Goal: Task Accomplishment & Management: Manage account settings

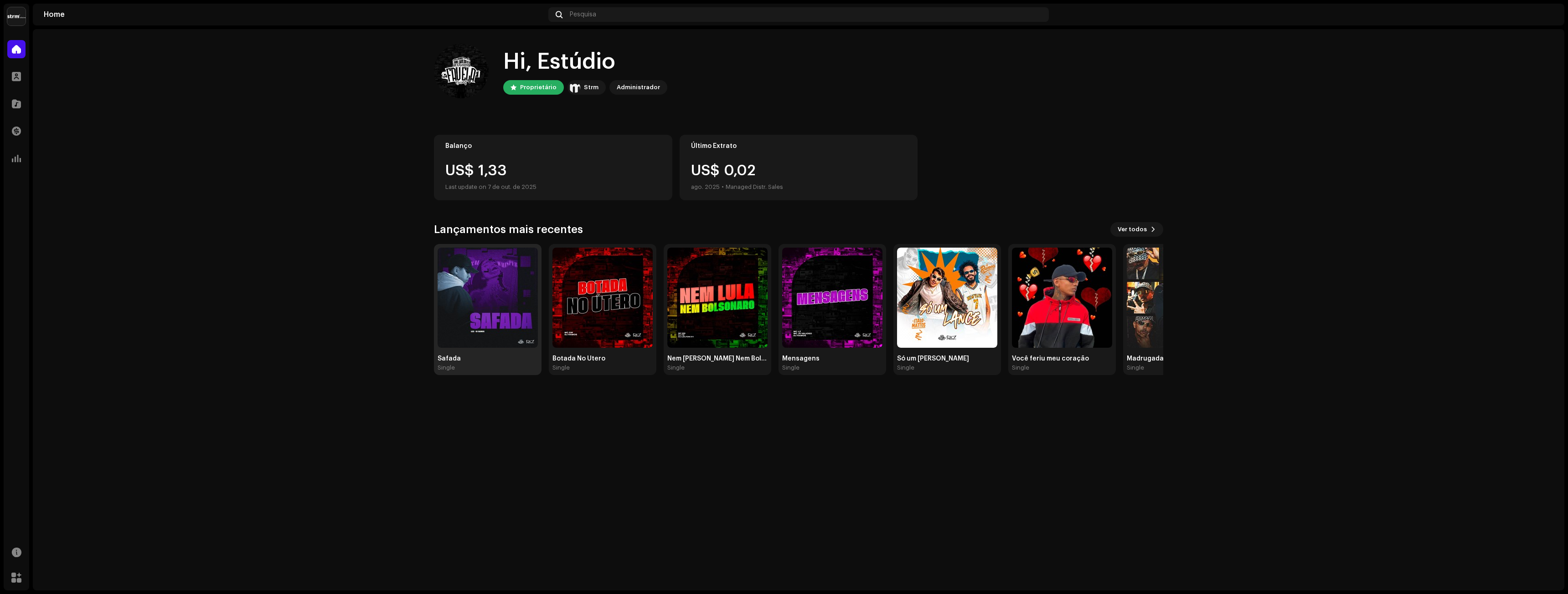
click at [493, 325] on img at bounding box center [488, 298] width 100 height 100
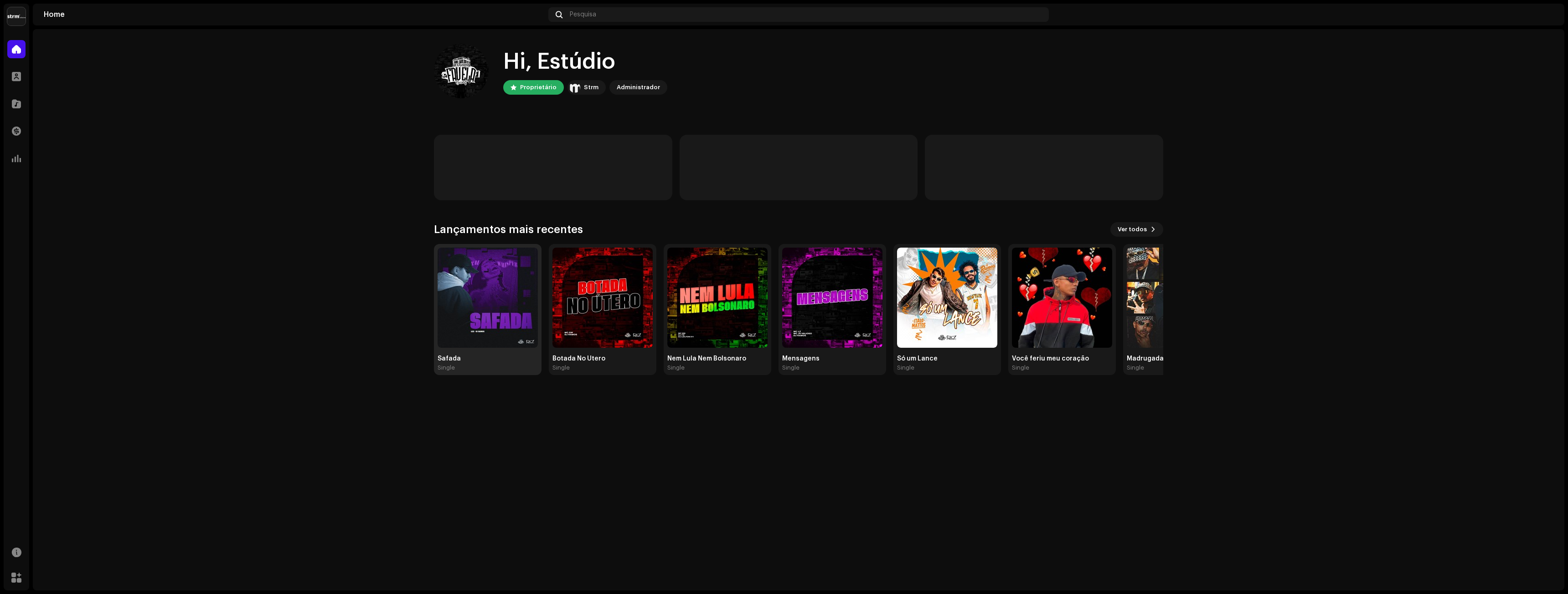
click at [496, 291] on img at bounding box center [488, 298] width 100 height 100
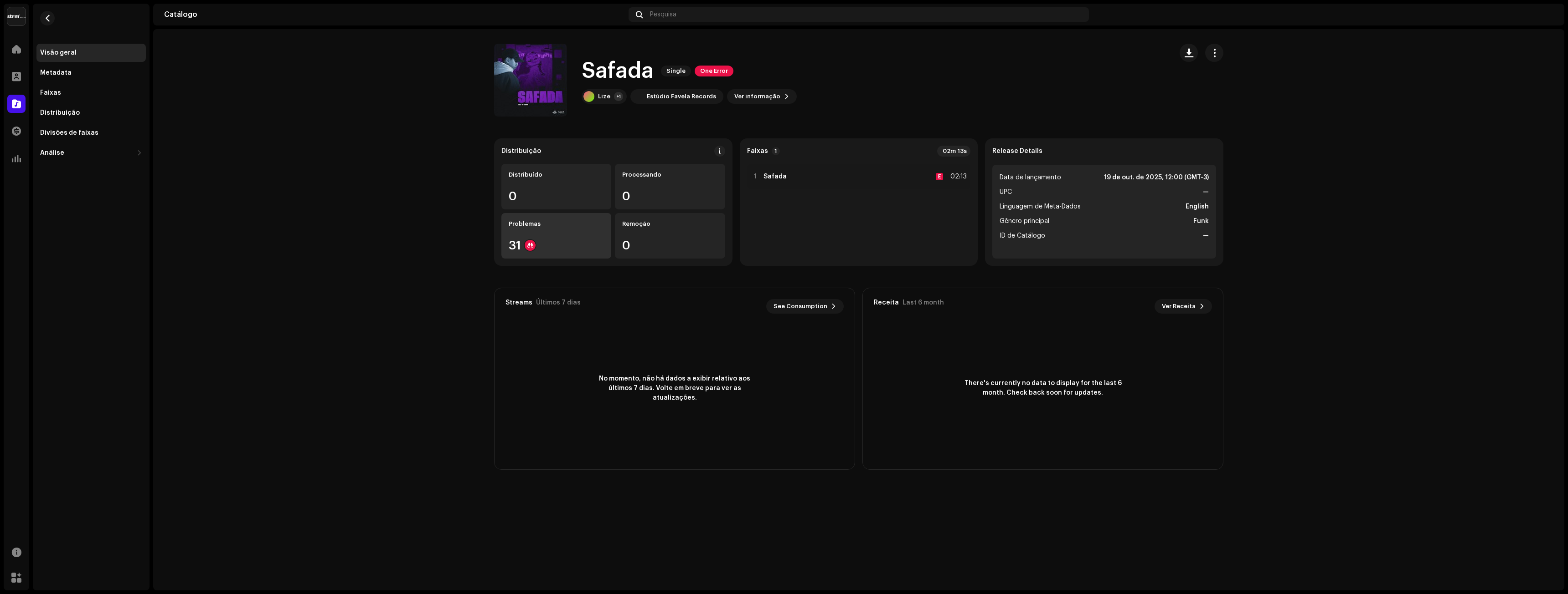
click at [555, 223] on div "Problemas" at bounding box center [556, 223] width 95 height 8
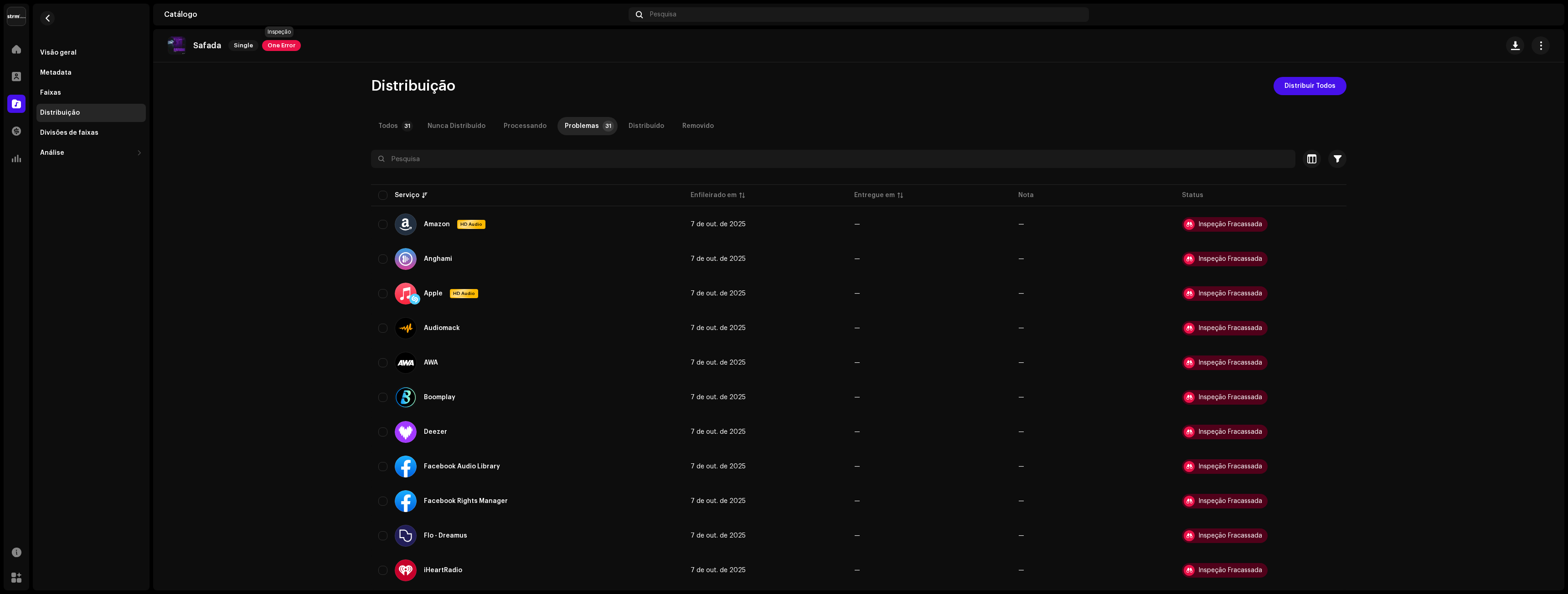
click at [278, 48] on span "One Error" at bounding box center [281, 45] width 39 height 11
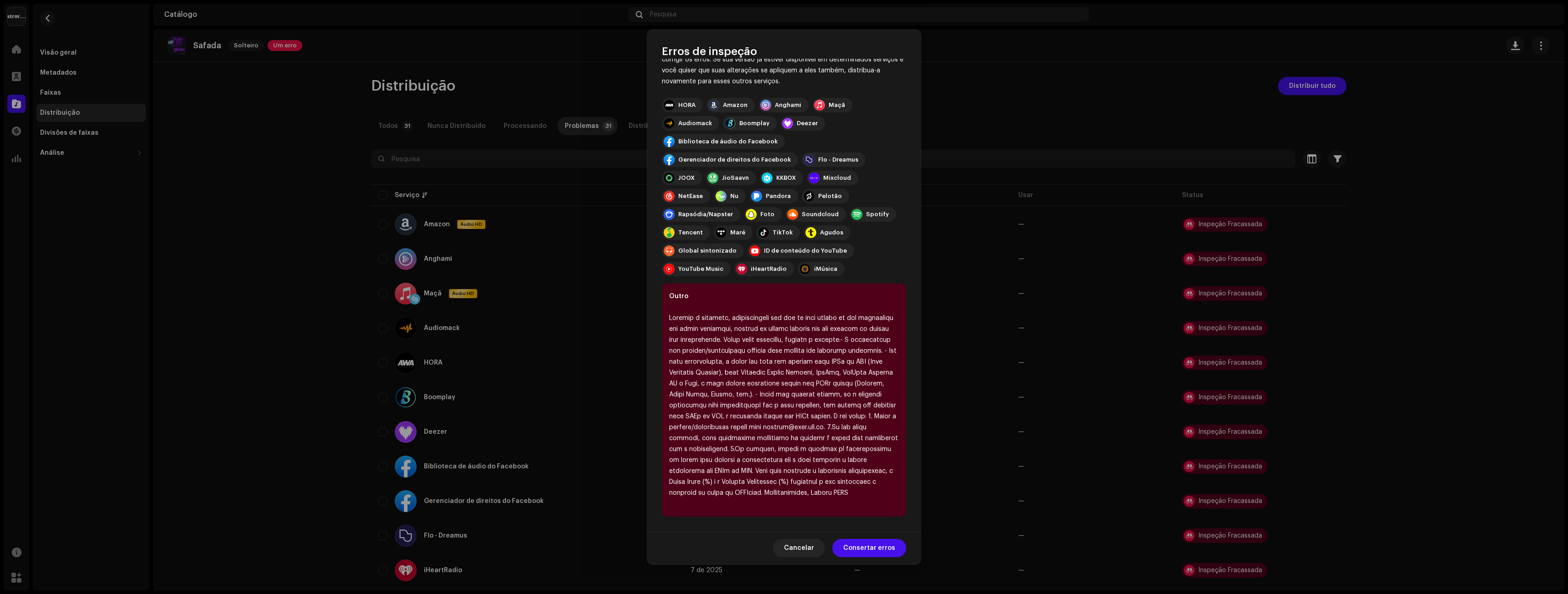
scroll to position [85, 0]
click at [795, 547] on span "Cancelar" at bounding box center [798, 548] width 30 height 18
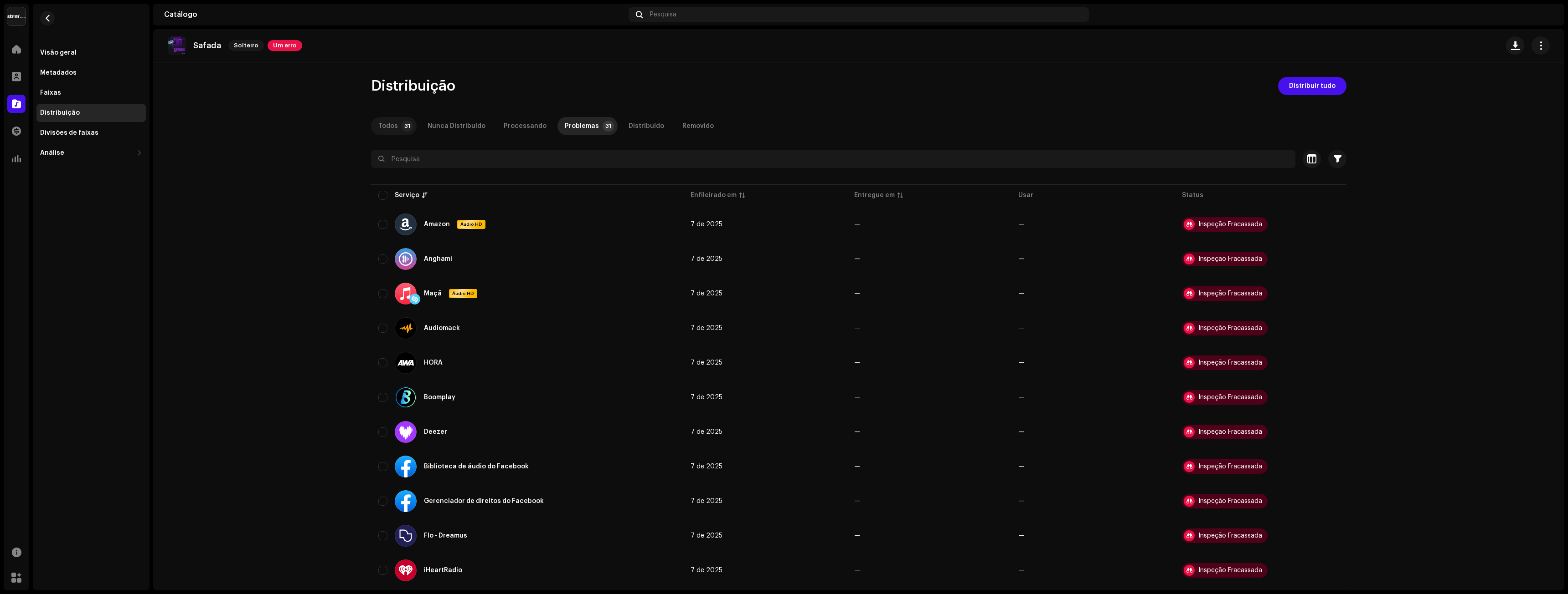
click at [396, 125] on p-tab "Todos 31" at bounding box center [394, 126] width 46 height 18
click at [283, 45] on font "Um erro" at bounding box center [285, 45] width 24 height 6
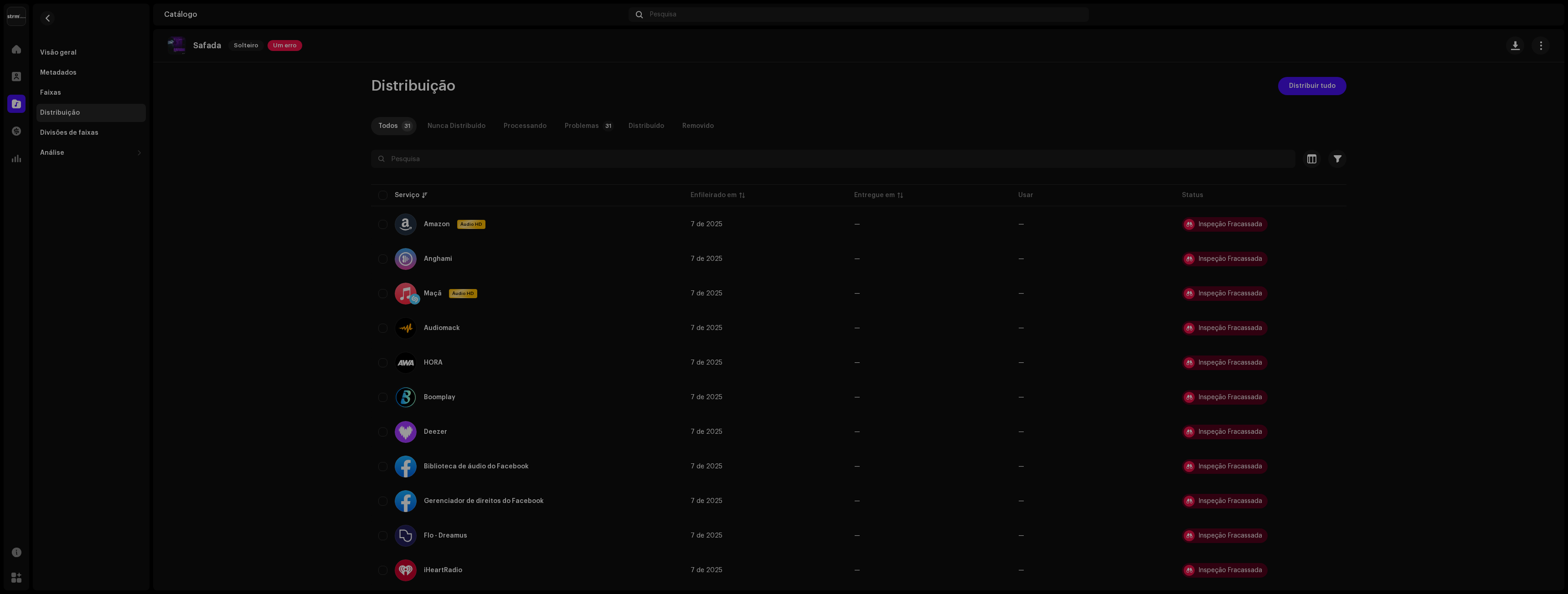
click at [185, 35] on div "Erros de inspeção Encontramos os erros abaixo ao inspecionar seu lançamento. IM…" at bounding box center [784, 297] width 1568 height 594
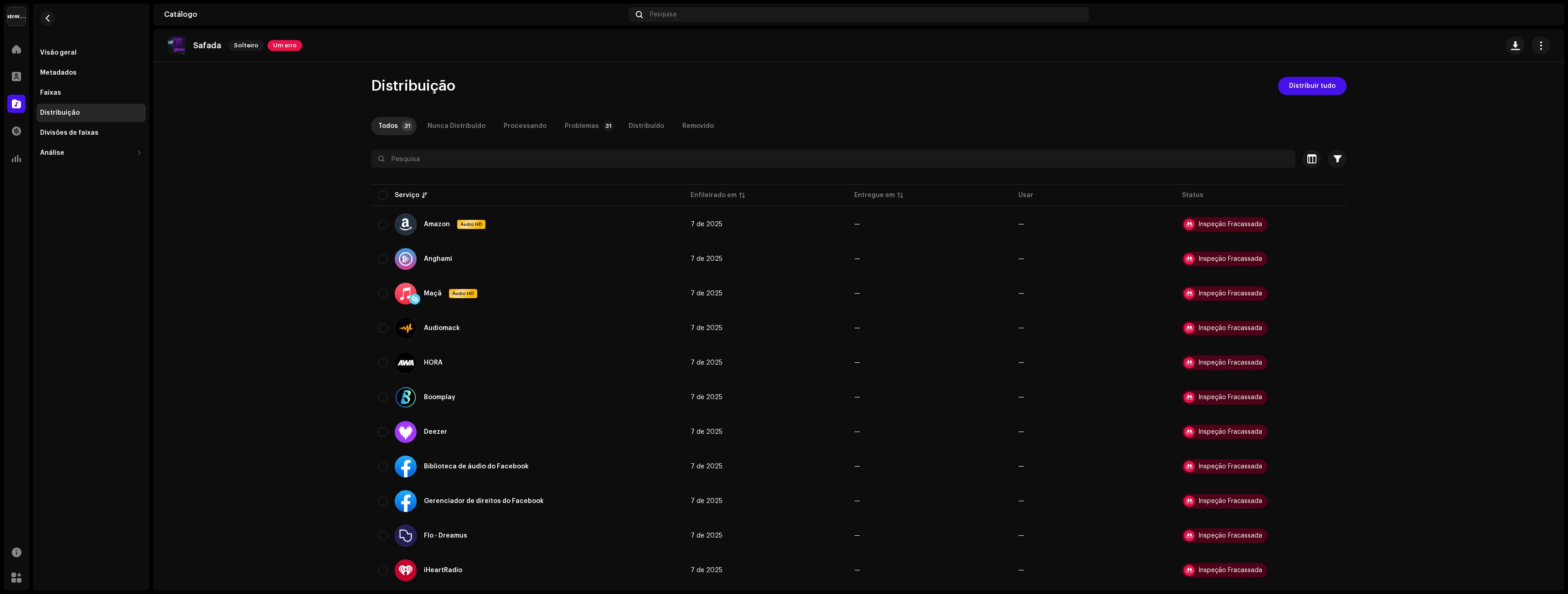
click at [205, 44] on p "Safada" at bounding box center [207, 45] width 28 height 9
click at [43, 86] on div "Faixas" at bounding box center [91, 93] width 110 height 18
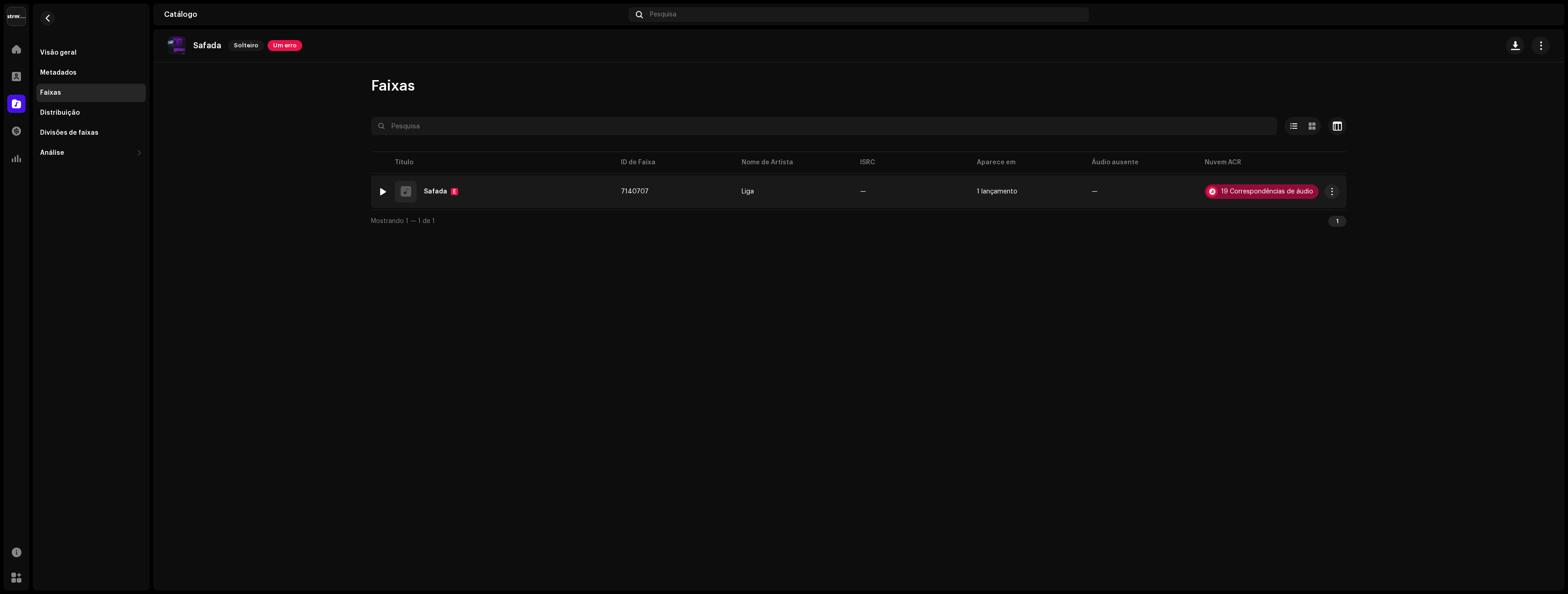
click at [1264, 193] on div "19 Correspondências de áudio" at bounding box center [1267, 192] width 92 height 7
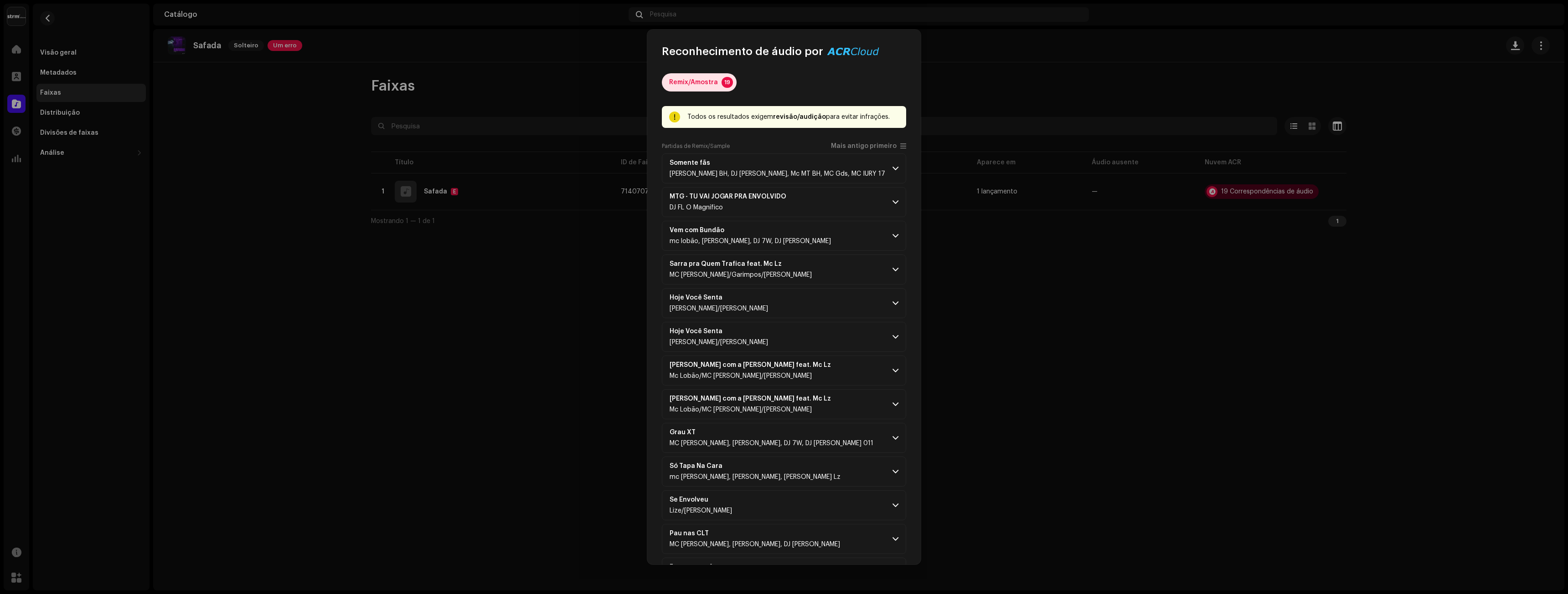
click at [691, 80] on font "Remix/Amostra" at bounding box center [693, 82] width 48 height 7
click at [808, 236] on p-accordion-header "Vem com Bundão mc lobão, MC [PERSON_NAME], DJ 7W, DJ [PERSON_NAME]" at bounding box center [783, 235] width 244 height 30
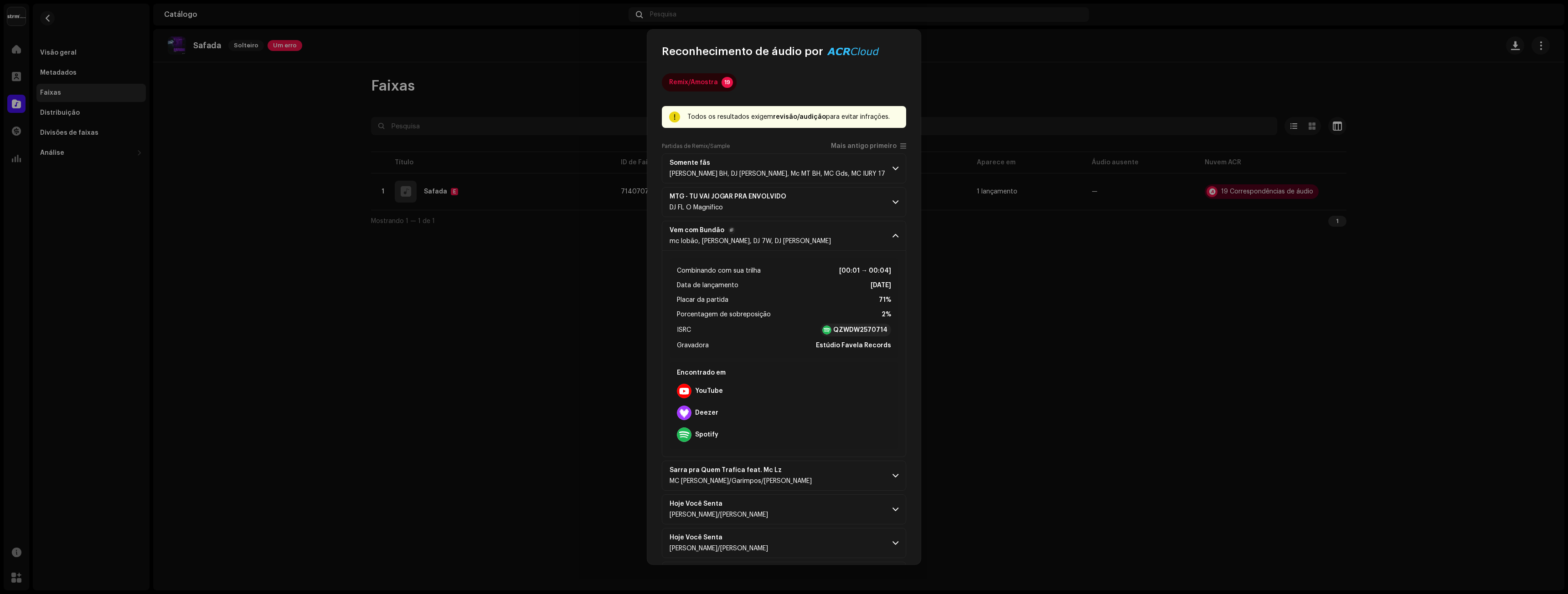
click at [758, 235] on div "Vem com Bundão mc lobão, MC [PERSON_NAME], DJ 7W, DJ [PERSON_NAME]" at bounding box center [750, 235] width 162 height 18
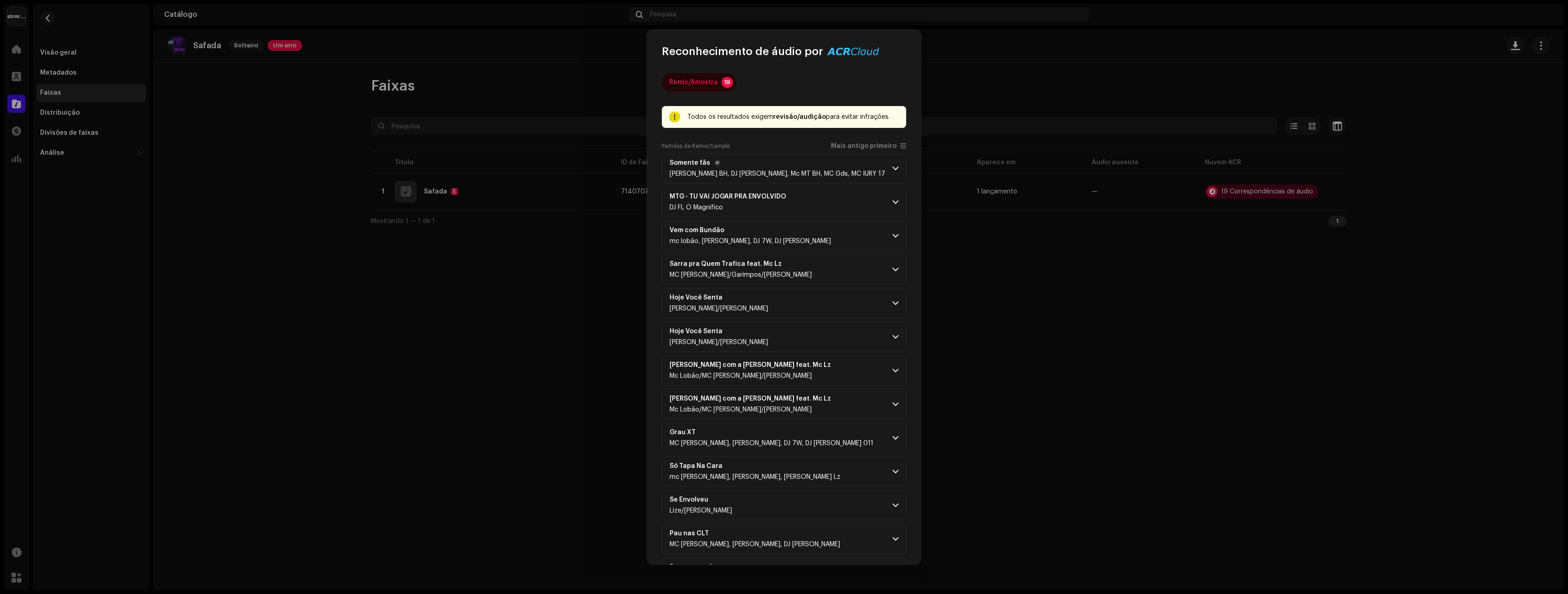
click at [767, 175] on span "[PERSON_NAME] BH, DJ [PERSON_NAME], Mc MT BH, MC Gds, MC IURY 17" at bounding box center [777, 174] width 216 height 7
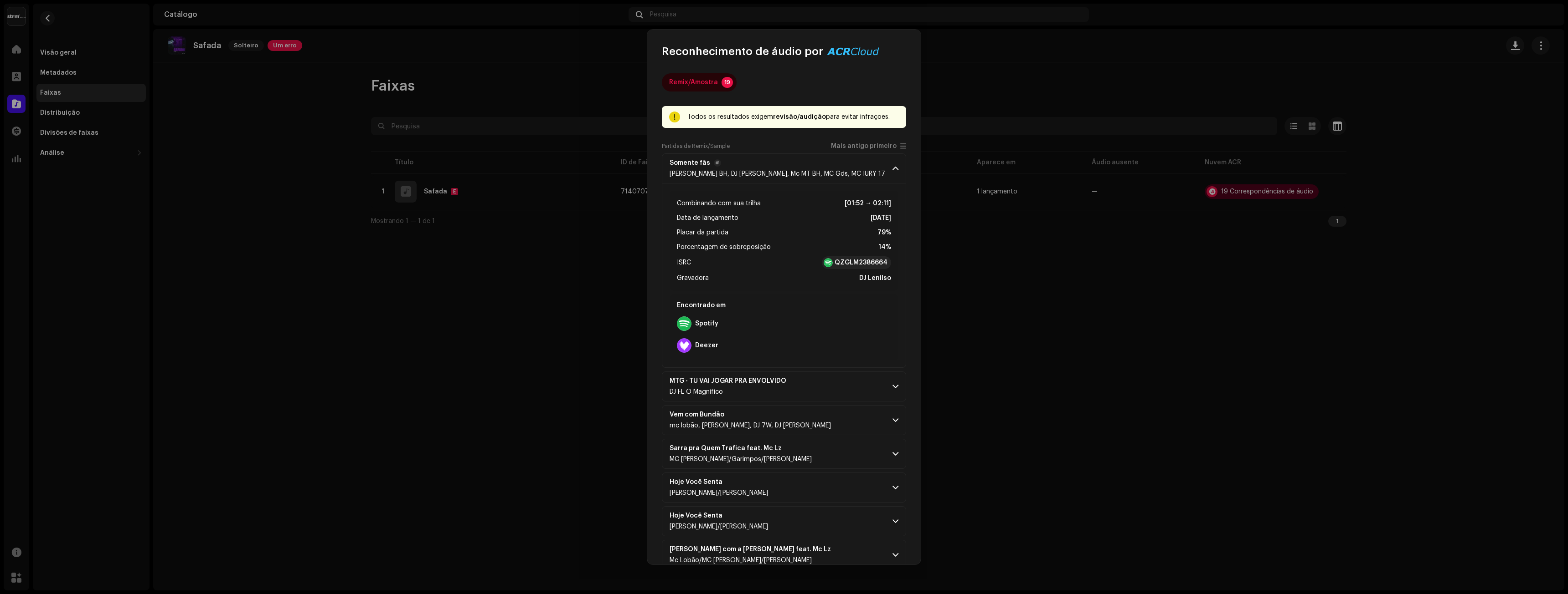
click at [767, 175] on span "[PERSON_NAME] BH, DJ [PERSON_NAME], Mc MT BH, MC Gds, MC IURY 17" at bounding box center [777, 174] width 216 height 7
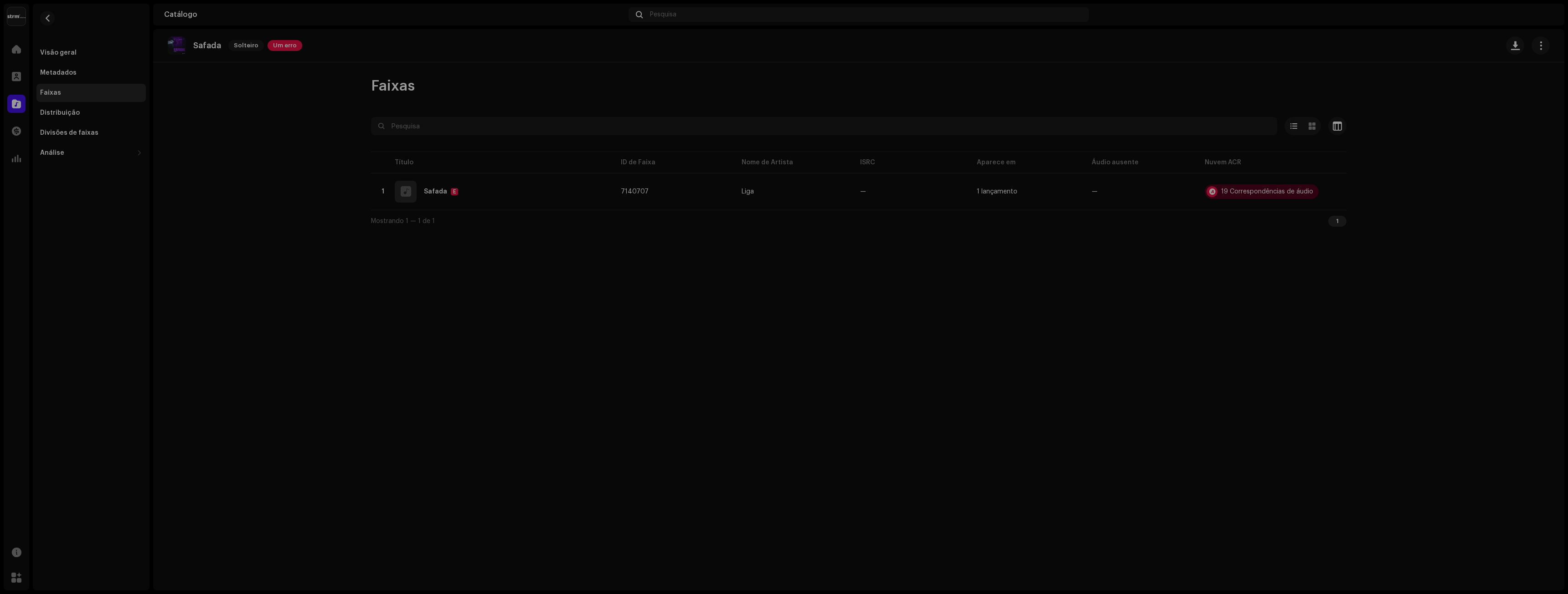
click at [548, 271] on div "Reconhecimento de áudio por Remix/[PERSON_NAME] 19 Todos os resultados exigem r…" at bounding box center [784, 297] width 1568 height 594
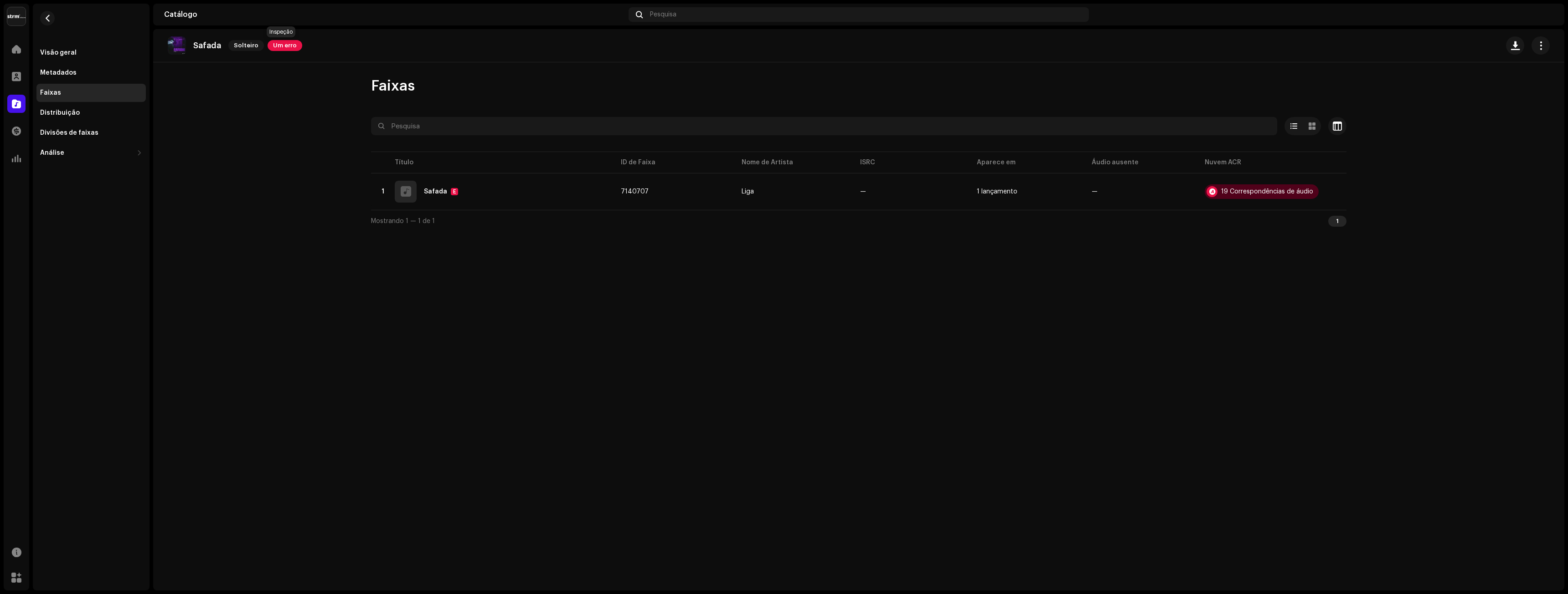
click at [287, 46] on font "Um erro" at bounding box center [285, 45] width 24 height 6
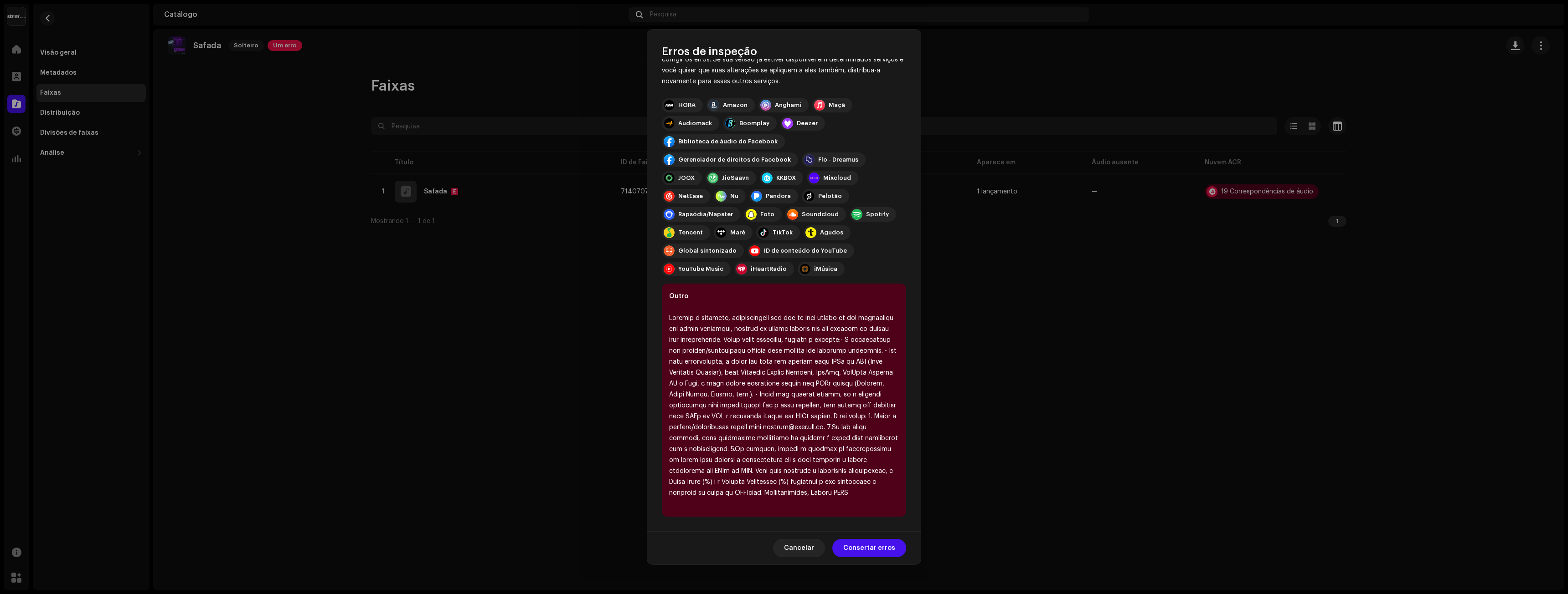
scroll to position [85, 0]
click at [883, 546] on font "Consertar erros" at bounding box center [869, 549] width 52 height 7
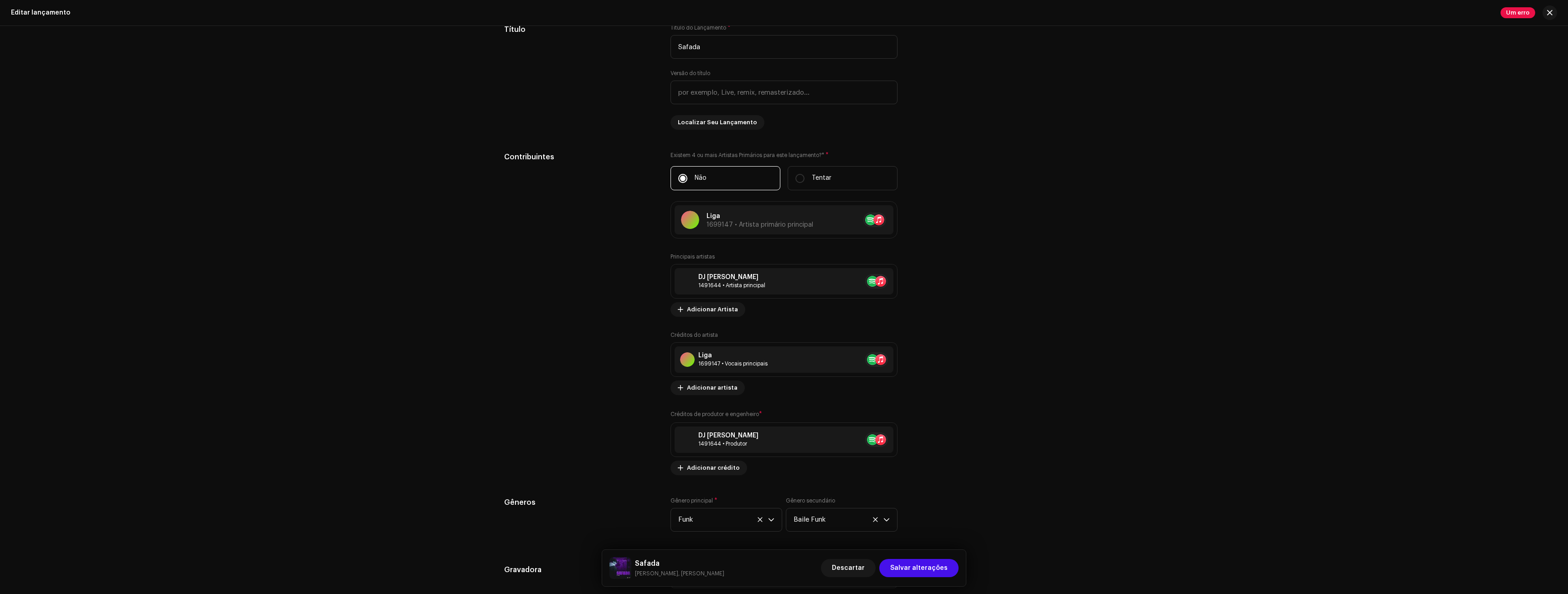
scroll to position [863, 0]
click at [849, 566] on font "Descartar" at bounding box center [848, 569] width 33 height 7
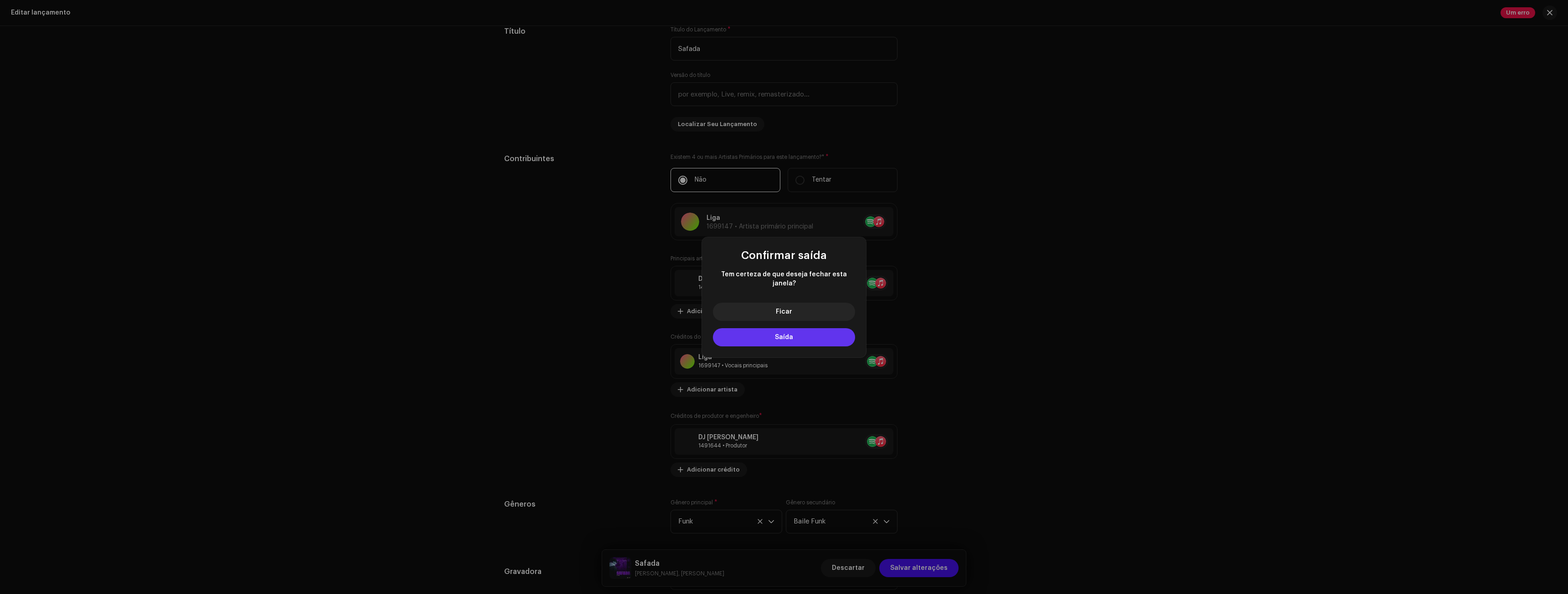
click at [789, 334] on font "Saída" at bounding box center [783, 337] width 18 height 7
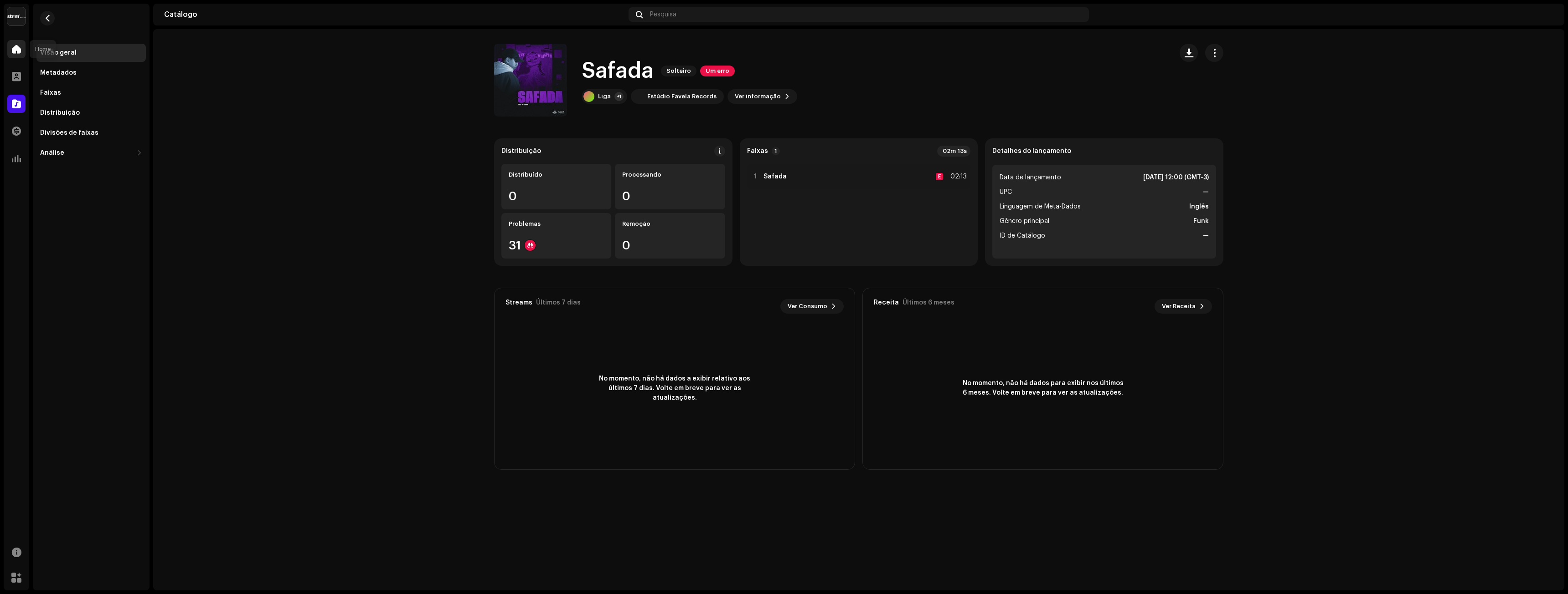
click at [20, 55] on div at bounding box center [16, 48] width 18 height 18
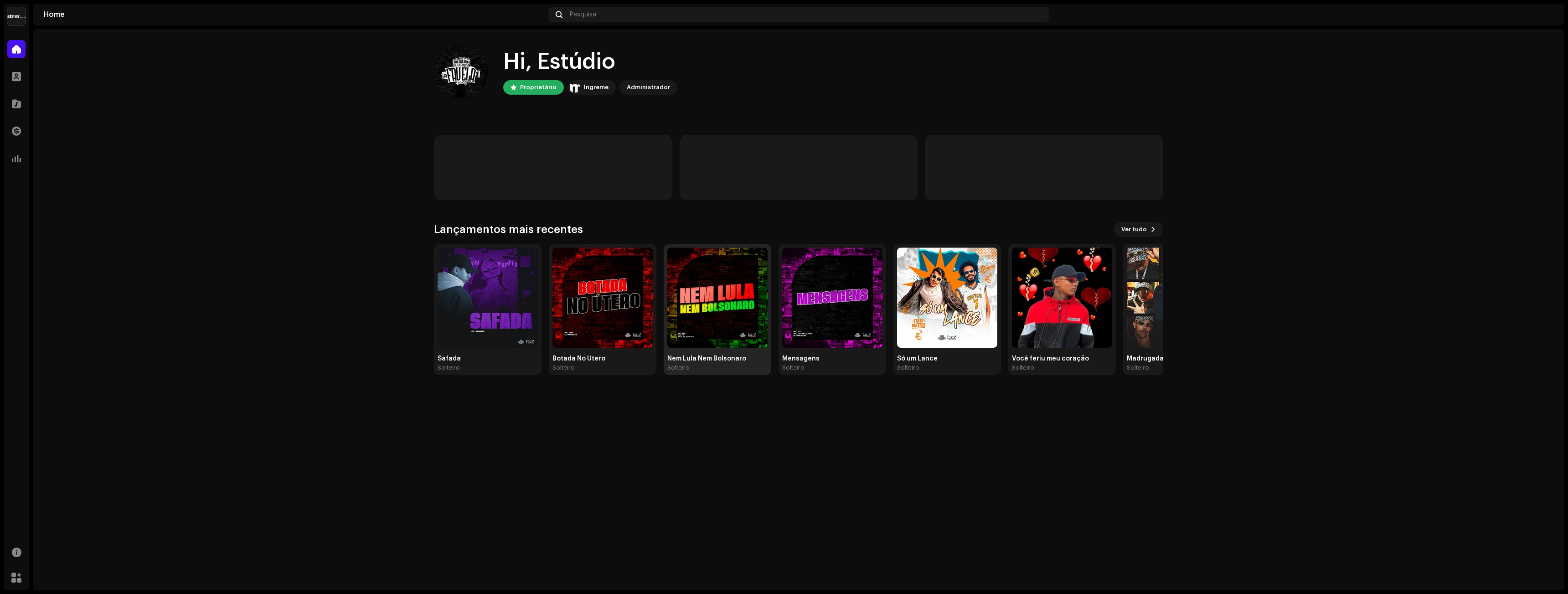
click at [718, 323] on img at bounding box center [718, 298] width 100 height 100
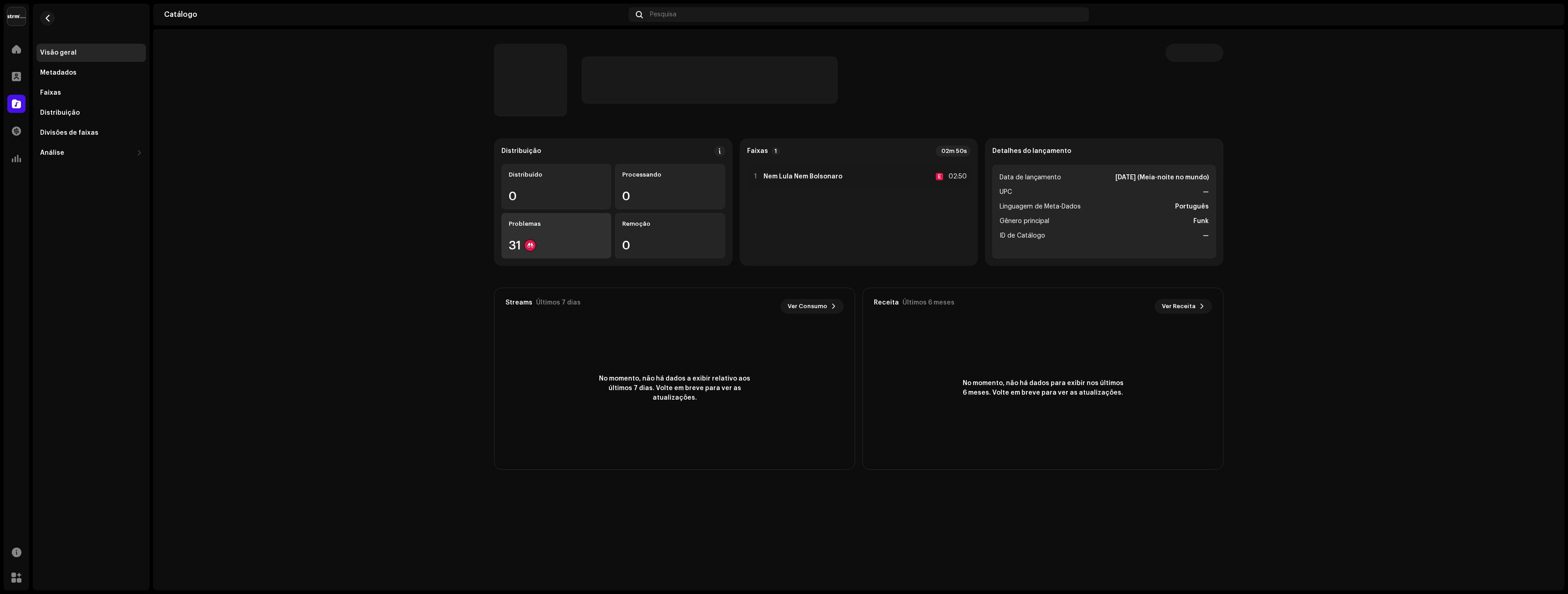
click at [569, 243] on div "31" at bounding box center [556, 246] width 95 height 12
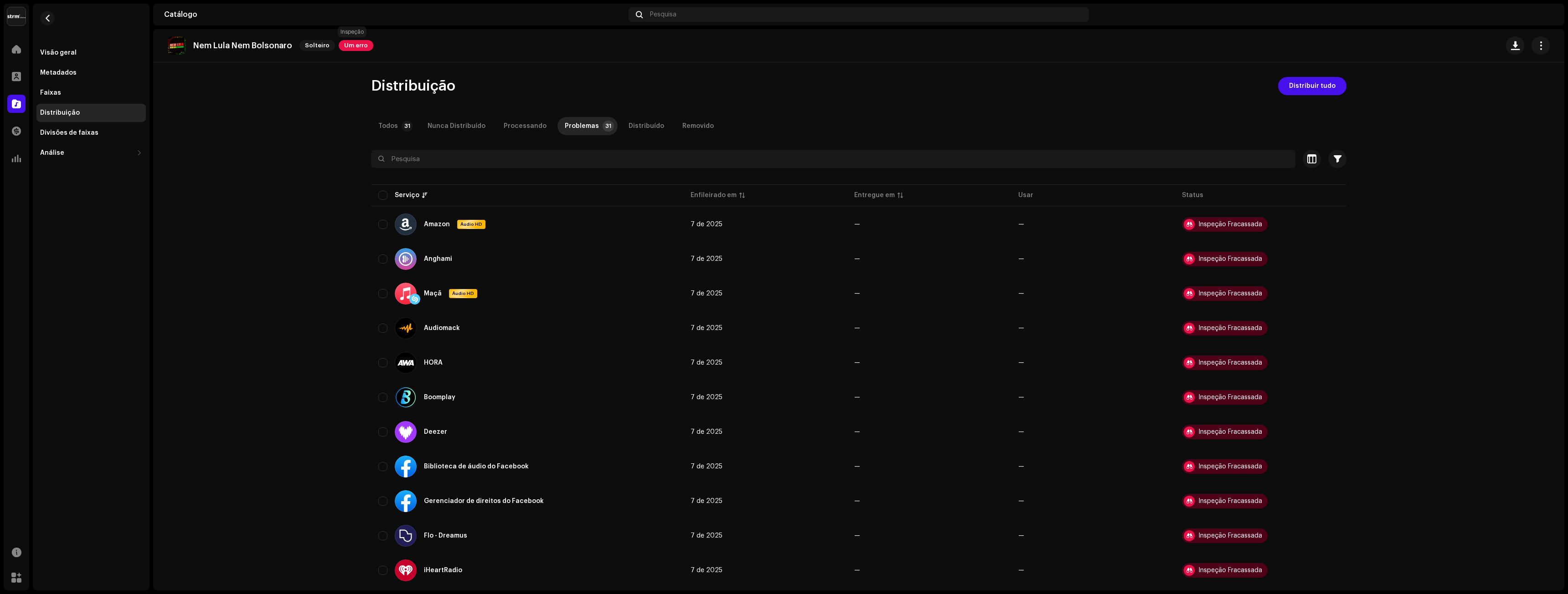
click at [355, 43] on font "Um erro" at bounding box center [356, 45] width 24 height 6
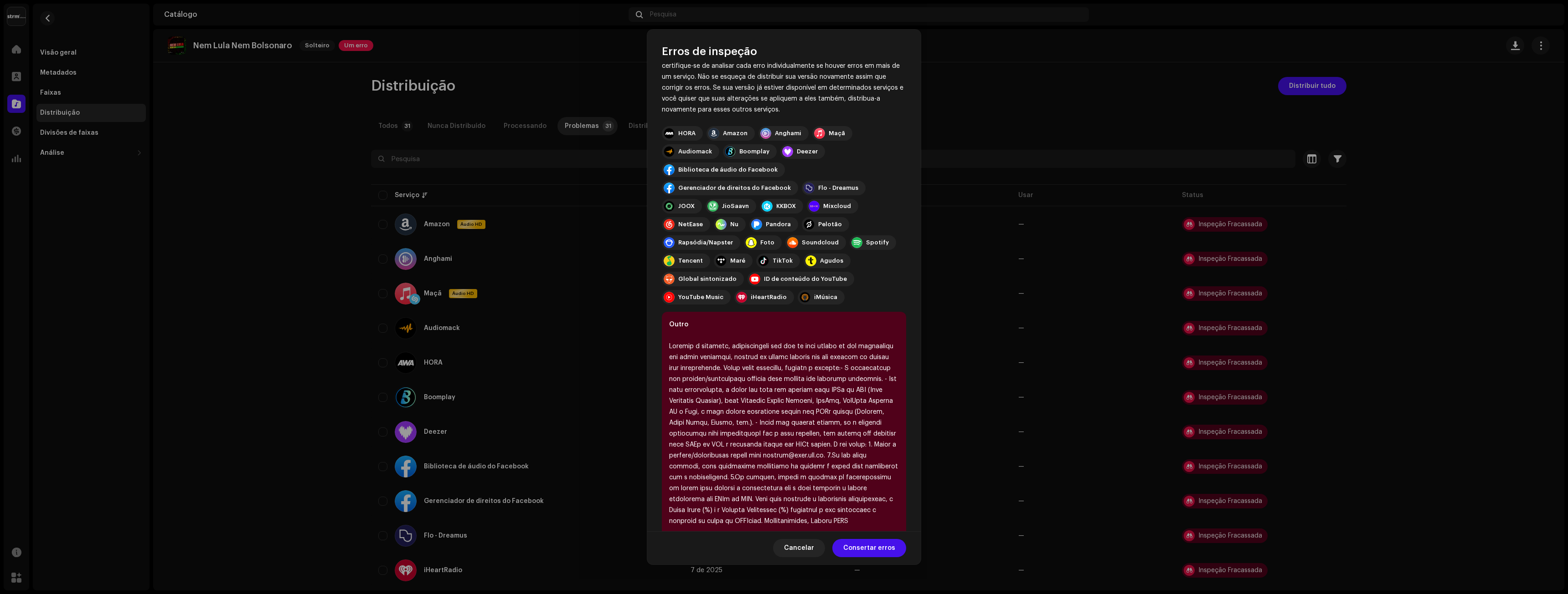
scroll to position [85, 0]
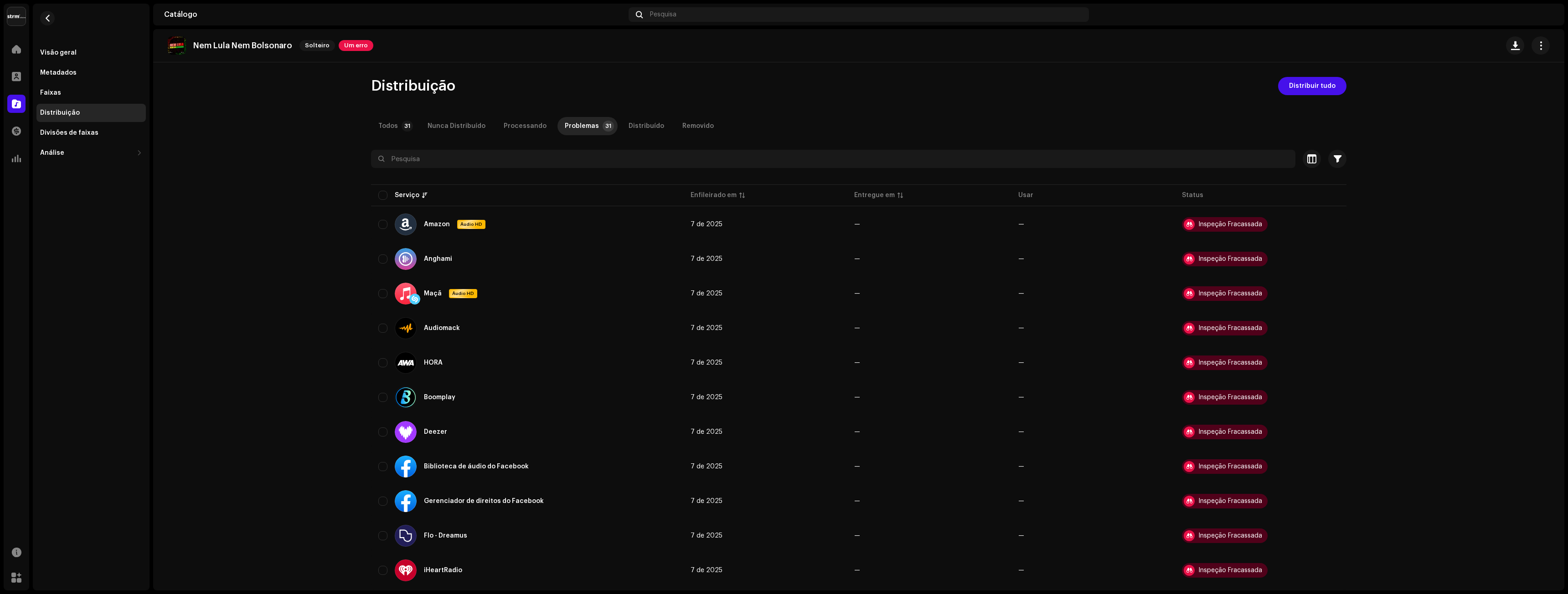
click at [975, 74] on div "Erros de inspeção Encontramos os erros abaixo ao inspecionar seu lançamento. IM…" at bounding box center [784, 297] width 1568 height 594
click at [54, 53] on font "Visão geral" at bounding box center [58, 53] width 37 height 7
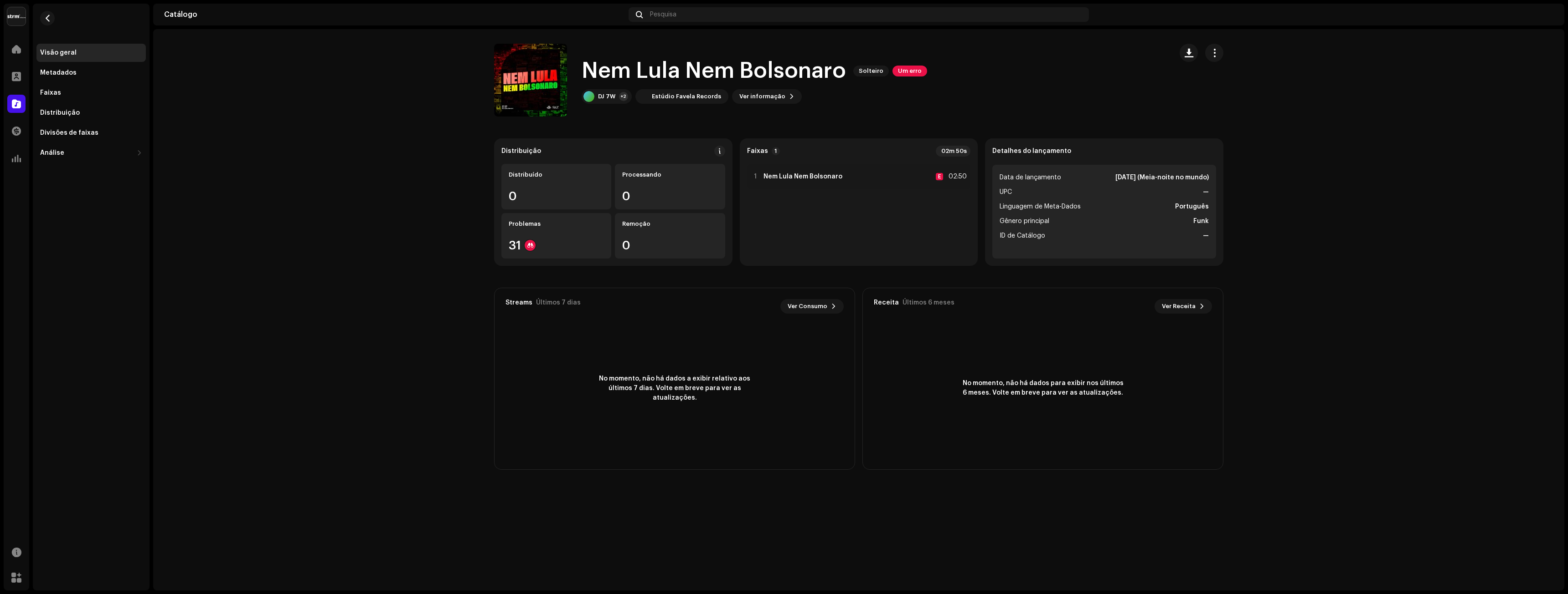
click at [65, 54] on font "Visão geral" at bounding box center [58, 53] width 37 height 7
click at [49, 21] on span "button" at bounding box center [48, 18] width 7 height 8
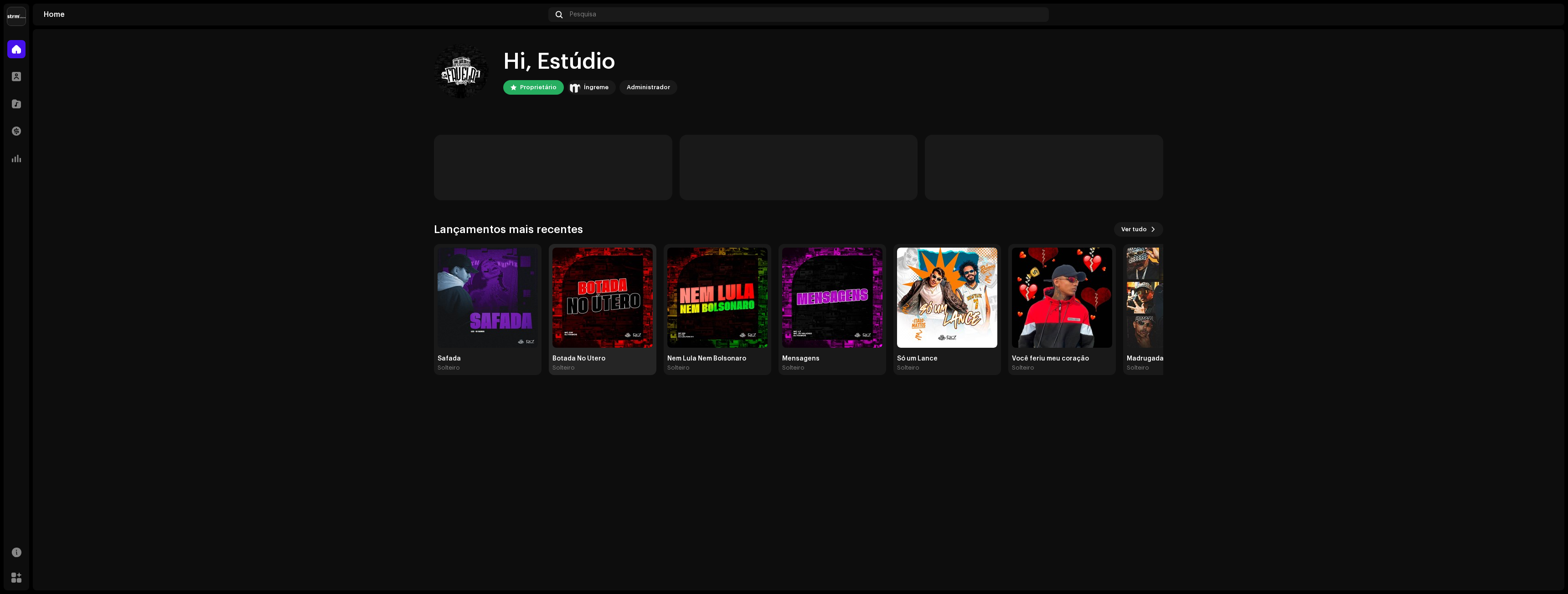
click at [611, 297] on img at bounding box center [603, 298] width 100 height 100
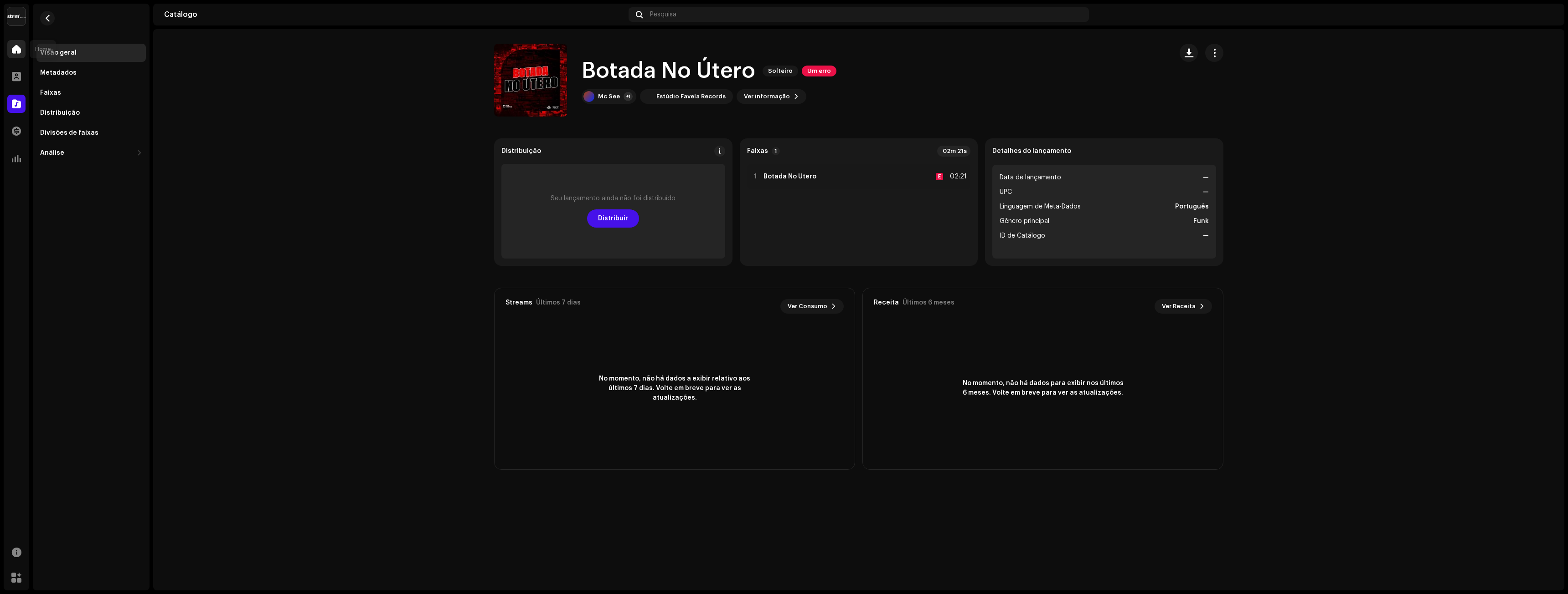
click at [17, 46] on span at bounding box center [16, 49] width 9 height 8
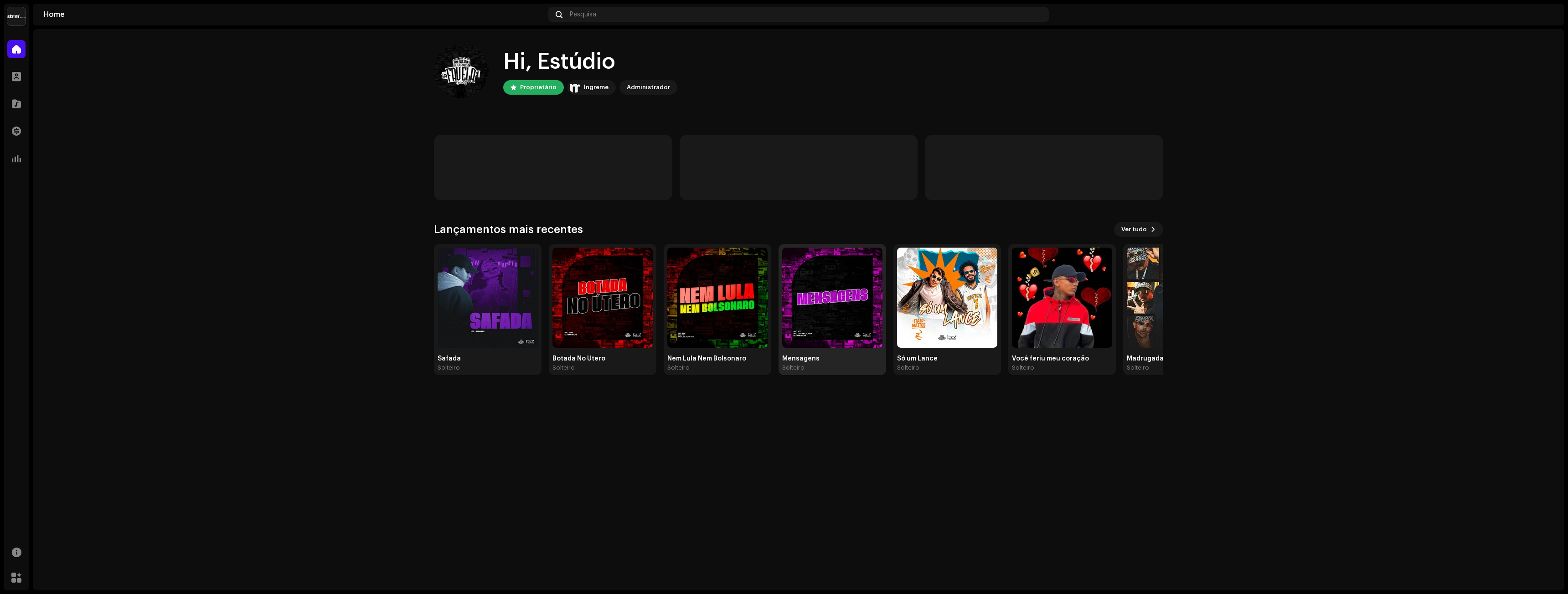
click at [811, 283] on img at bounding box center [832, 298] width 100 height 100
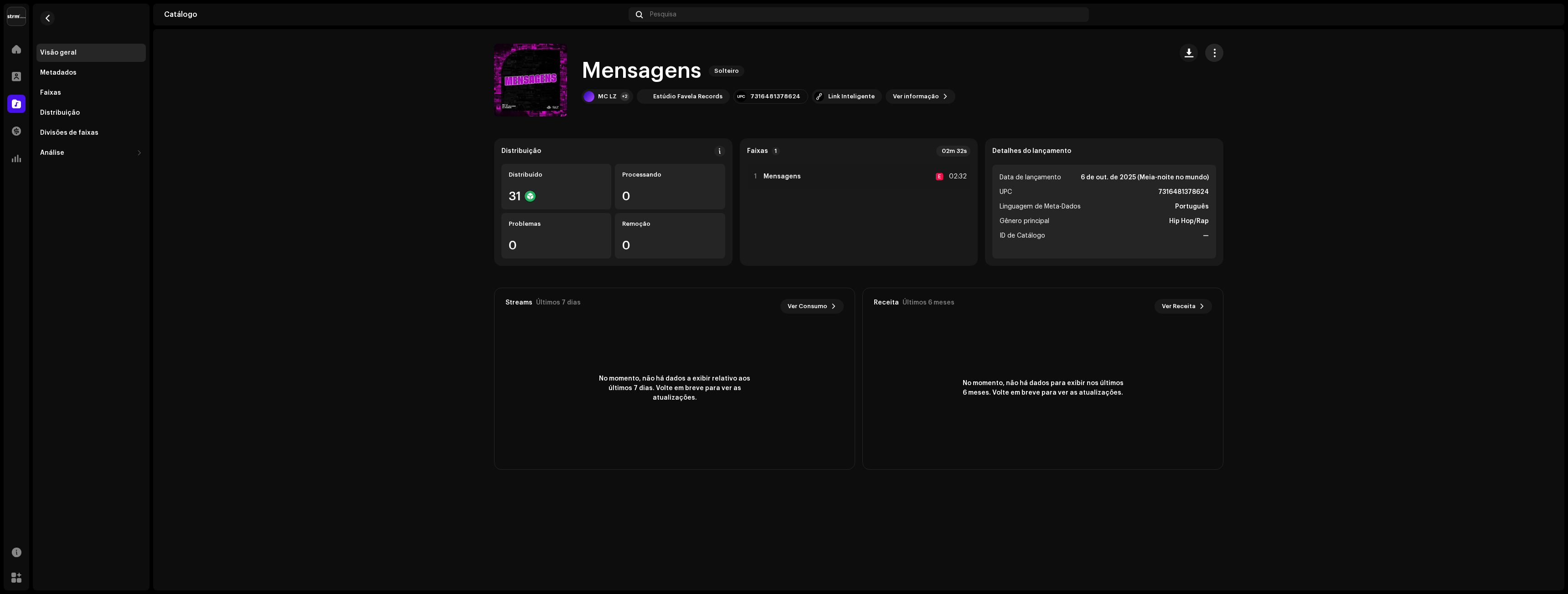
click at [1213, 51] on span "button" at bounding box center [1214, 53] width 9 height 8
click at [1229, 89] on div "Editar" at bounding box center [1255, 93] width 92 height 18
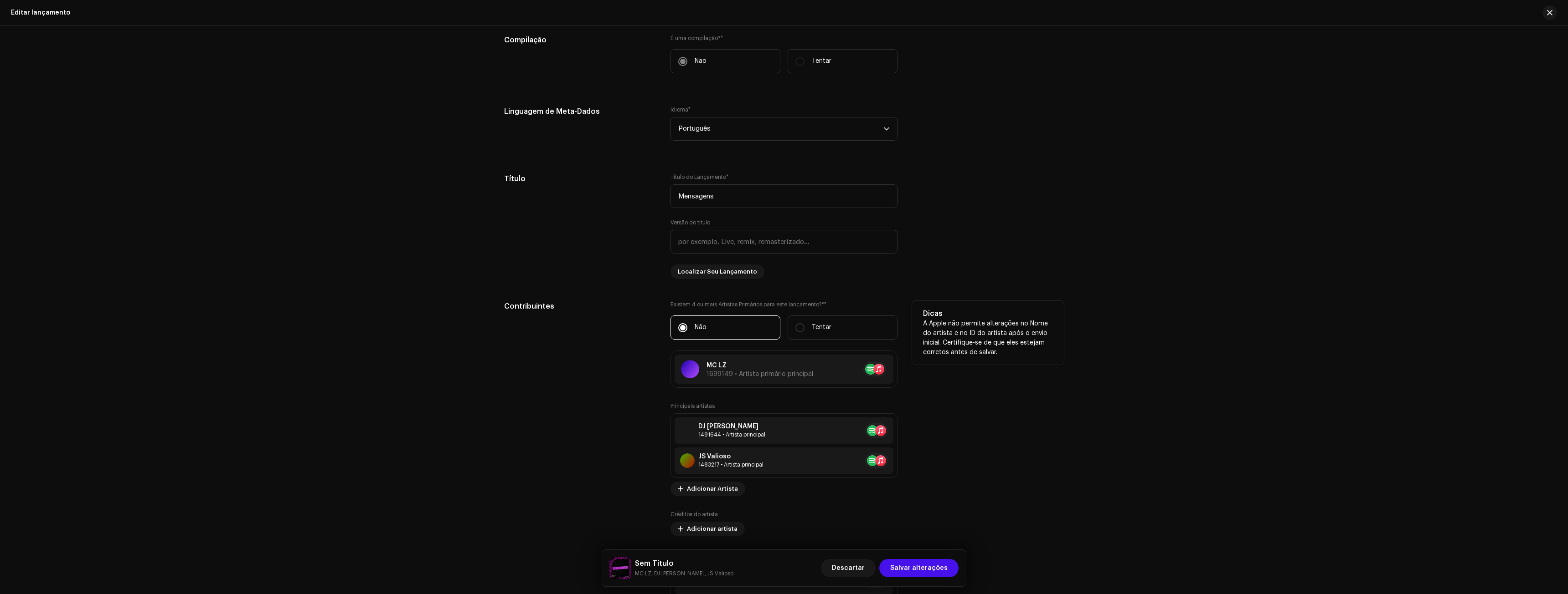
scroll to position [592, 0]
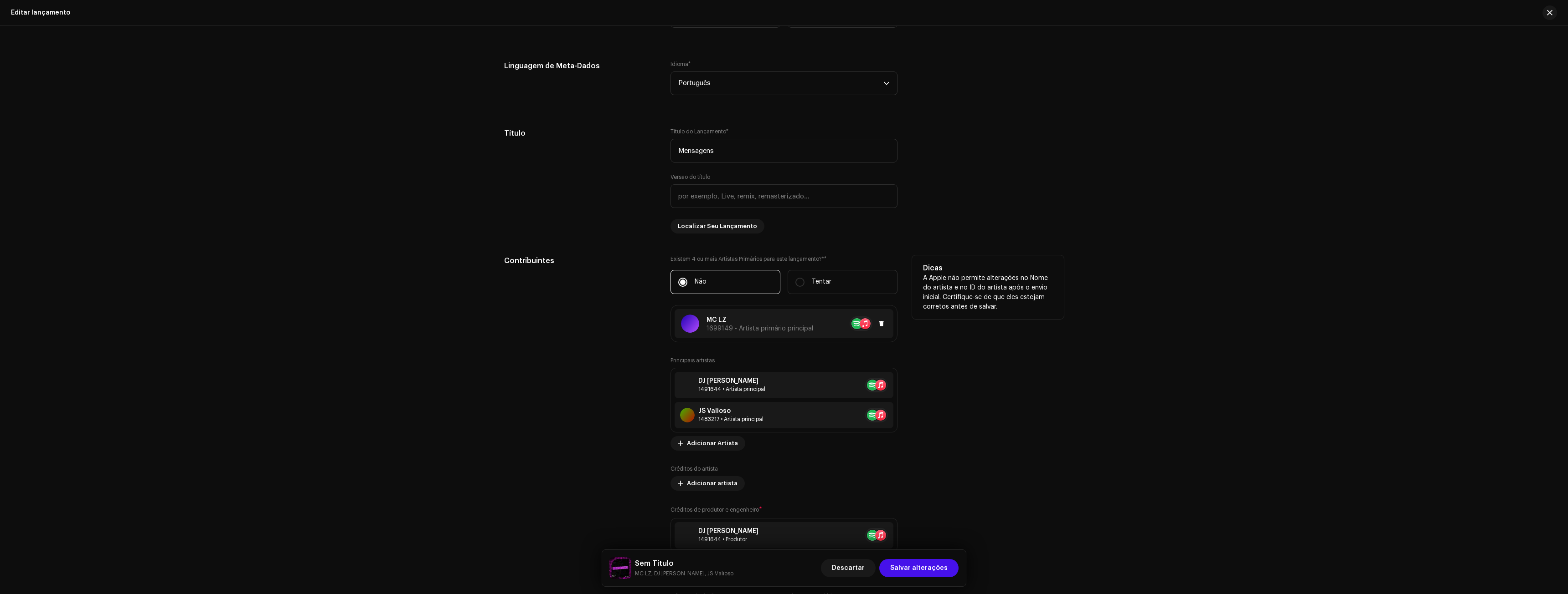
click at [782, 328] on span "1699149 • Artista primário principal" at bounding box center [759, 329] width 106 height 7
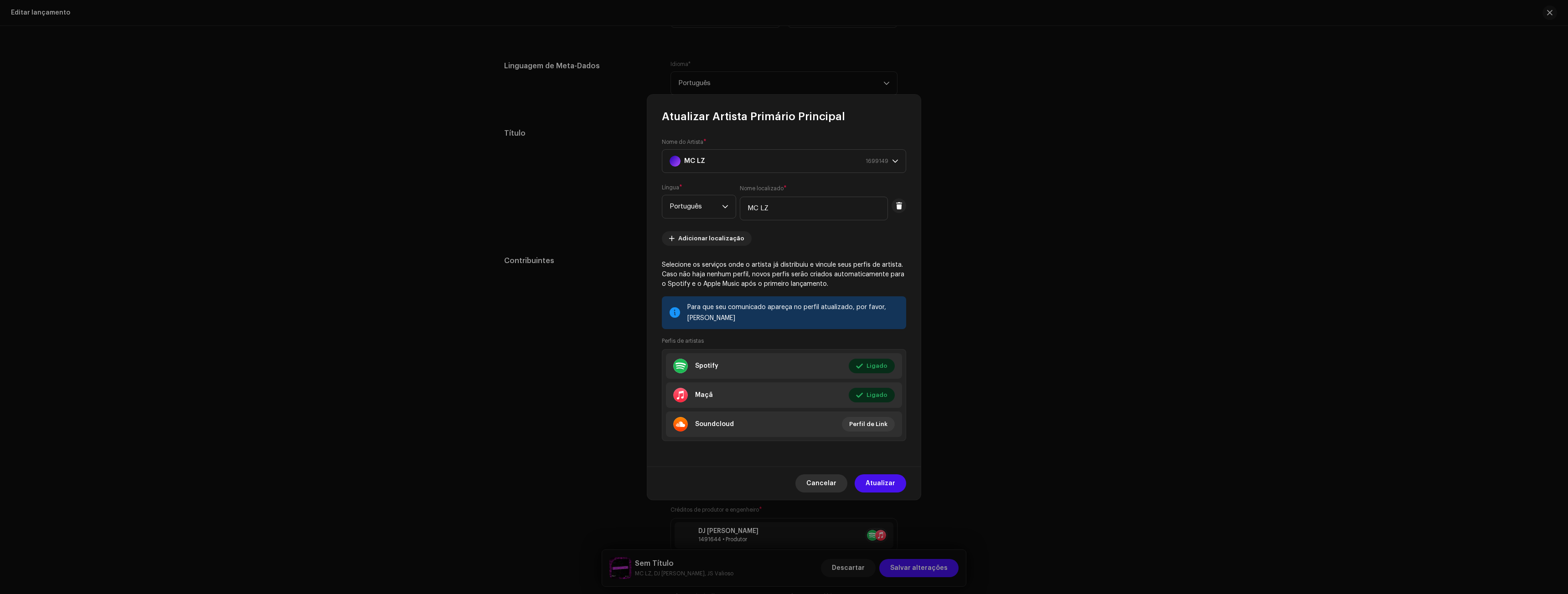
drag, startPoint x: 817, startPoint y: 479, endPoint x: 809, endPoint y: 472, distance: 10.6
click at [817, 479] on span "Cancelar" at bounding box center [821, 484] width 30 height 18
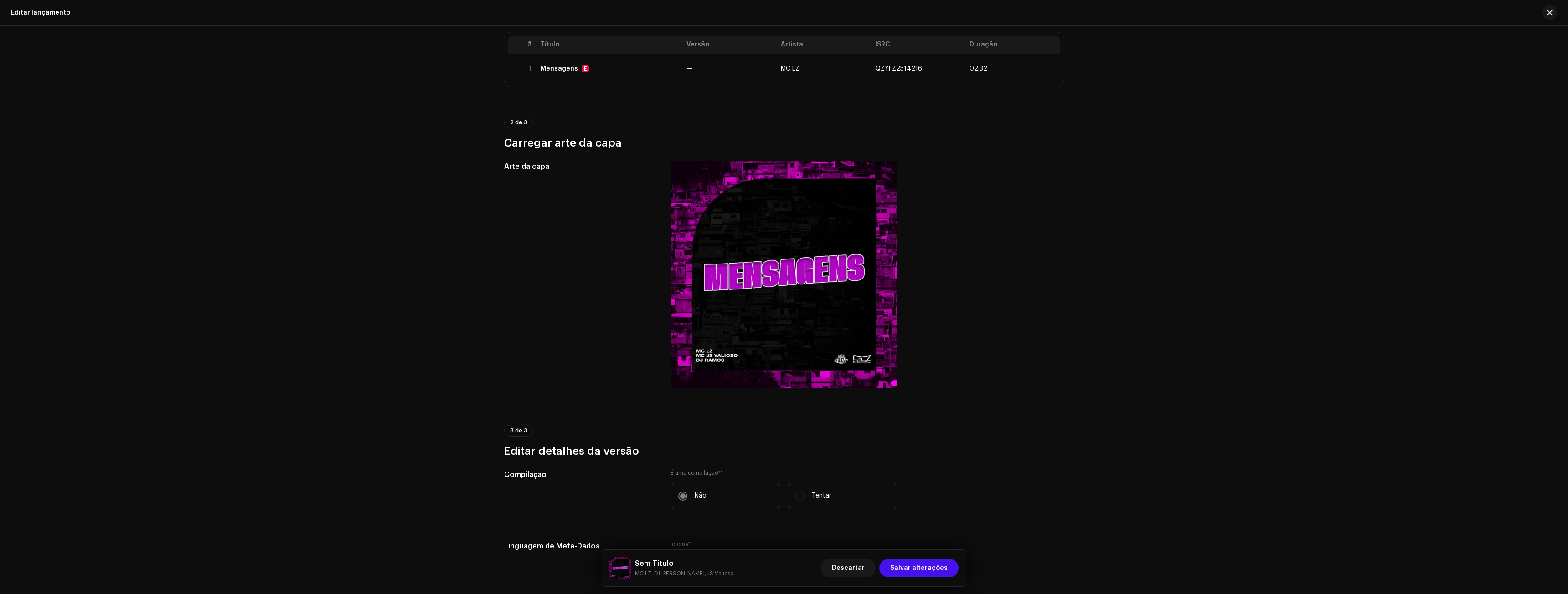
scroll to position [0, 0]
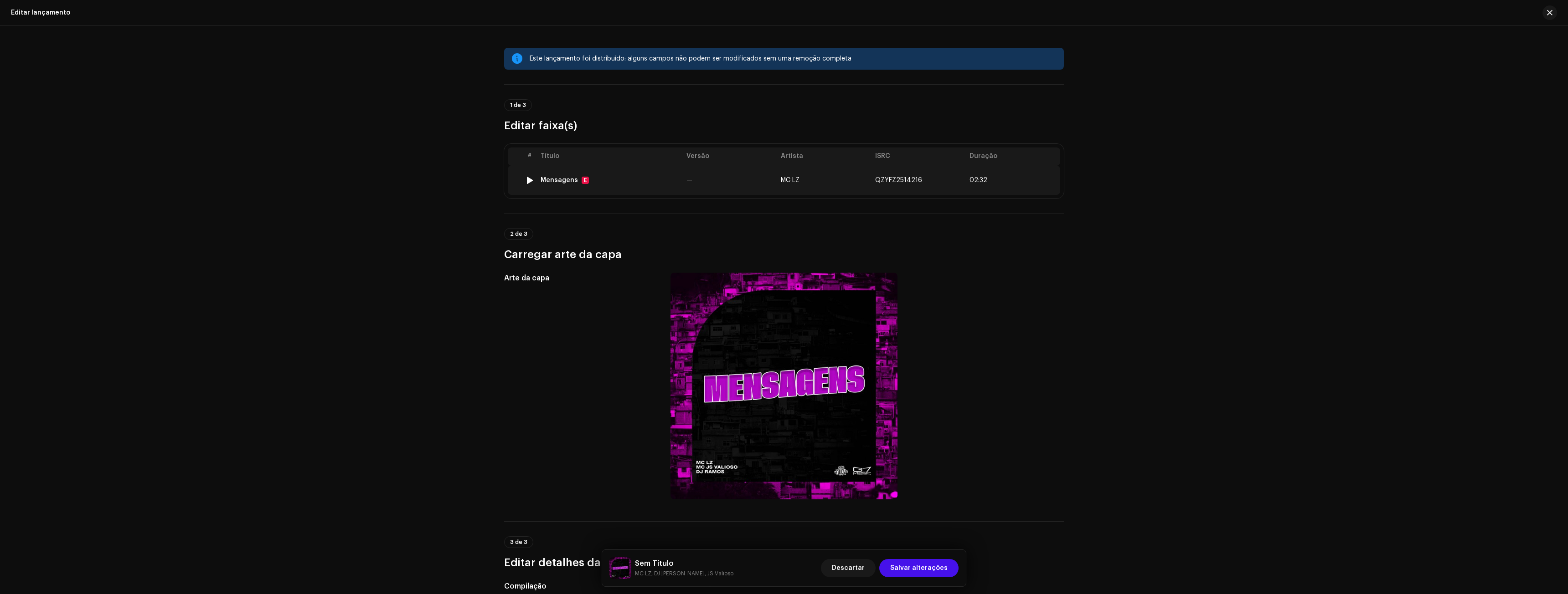
click at [705, 191] on td "—" at bounding box center [730, 180] width 94 height 29
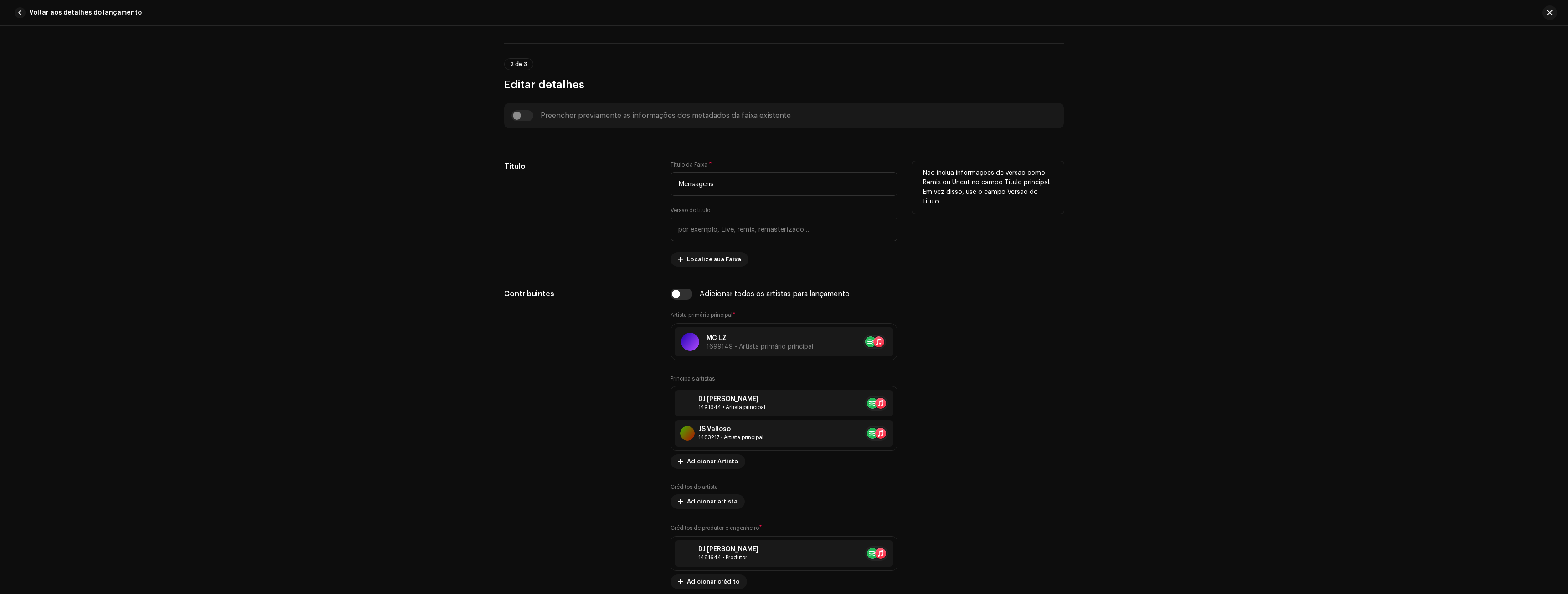
scroll to position [365, 0]
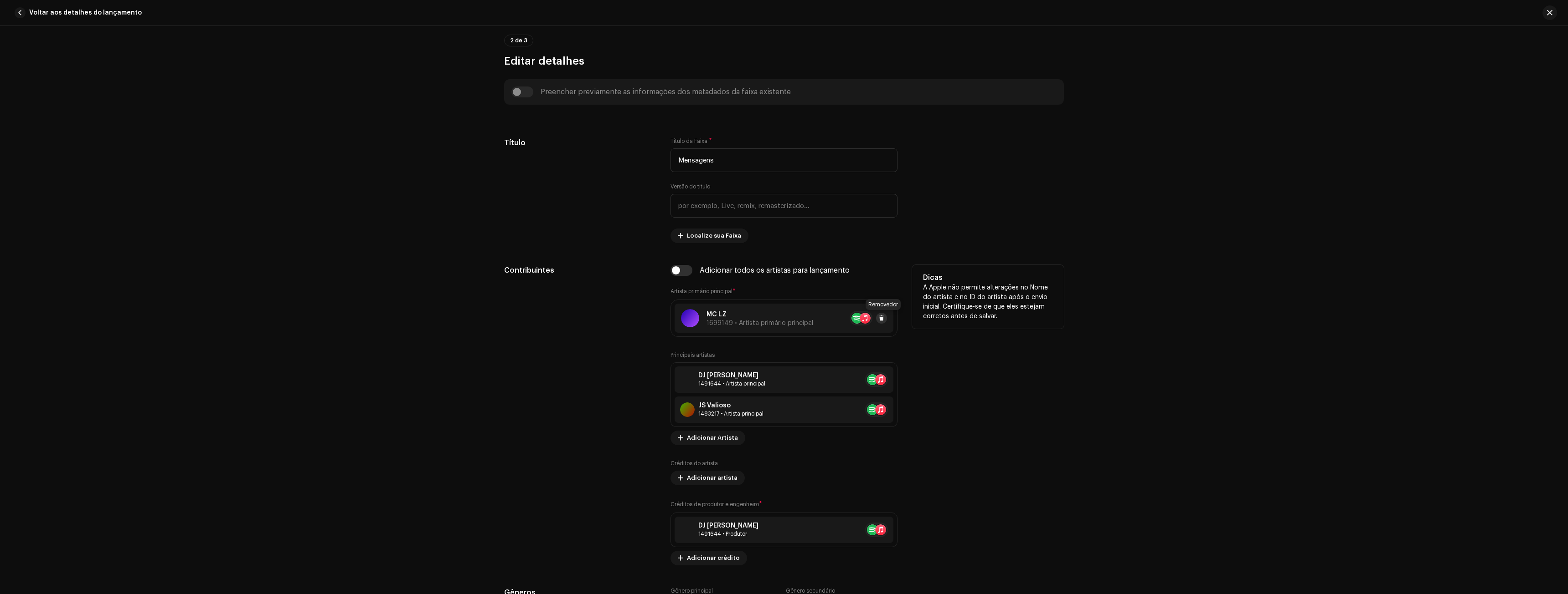
click at [880, 320] on span at bounding box center [881, 318] width 5 height 8
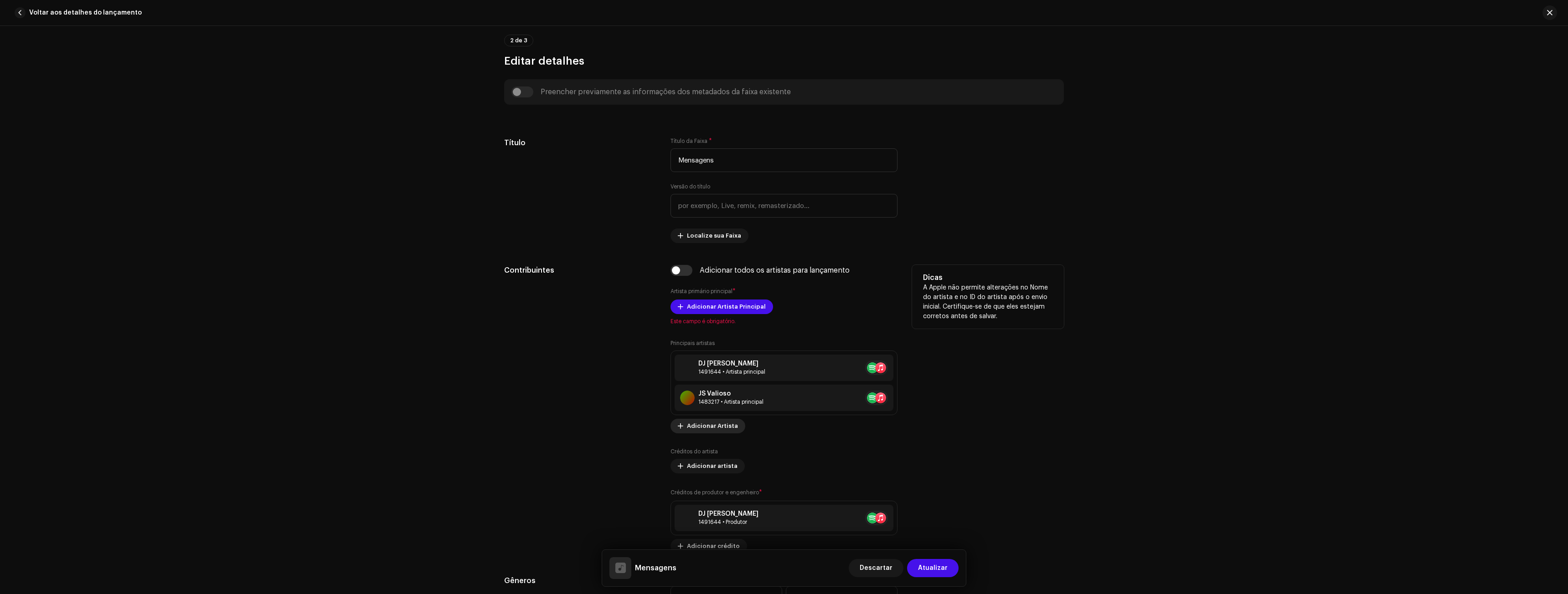
click at [696, 426] on font "Adicionar Artista" at bounding box center [713, 426] width 51 height 6
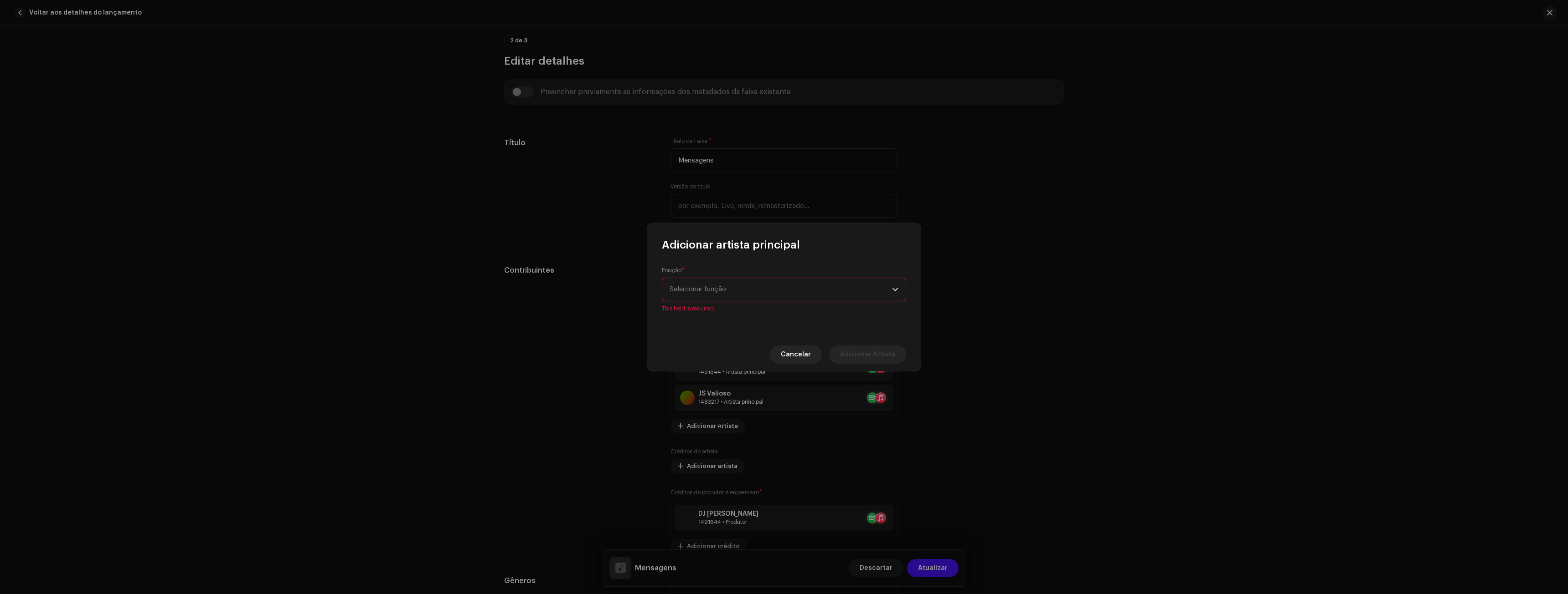
click at [715, 283] on div "Posição * Selecionar função This field is required." at bounding box center [783, 290] width 244 height 46
click at [718, 299] on span "Selecionar função" at bounding box center [781, 289] width 223 height 23
click at [710, 312] on font "Apresentando" at bounding box center [692, 315] width 47 height 7
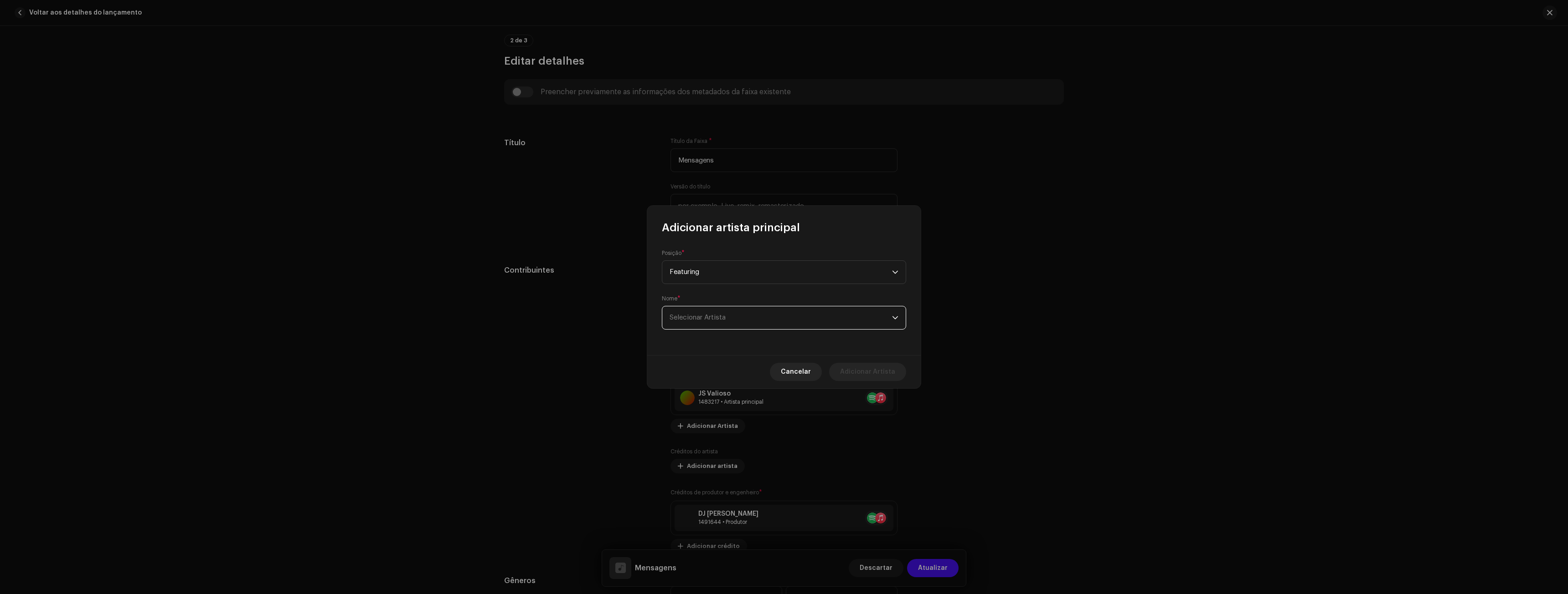
click at [810, 325] on span "Selecionar Artista" at bounding box center [781, 318] width 223 height 23
click at [687, 363] on li "MC LZ 1699149" at bounding box center [784, 368] width 236 height 18
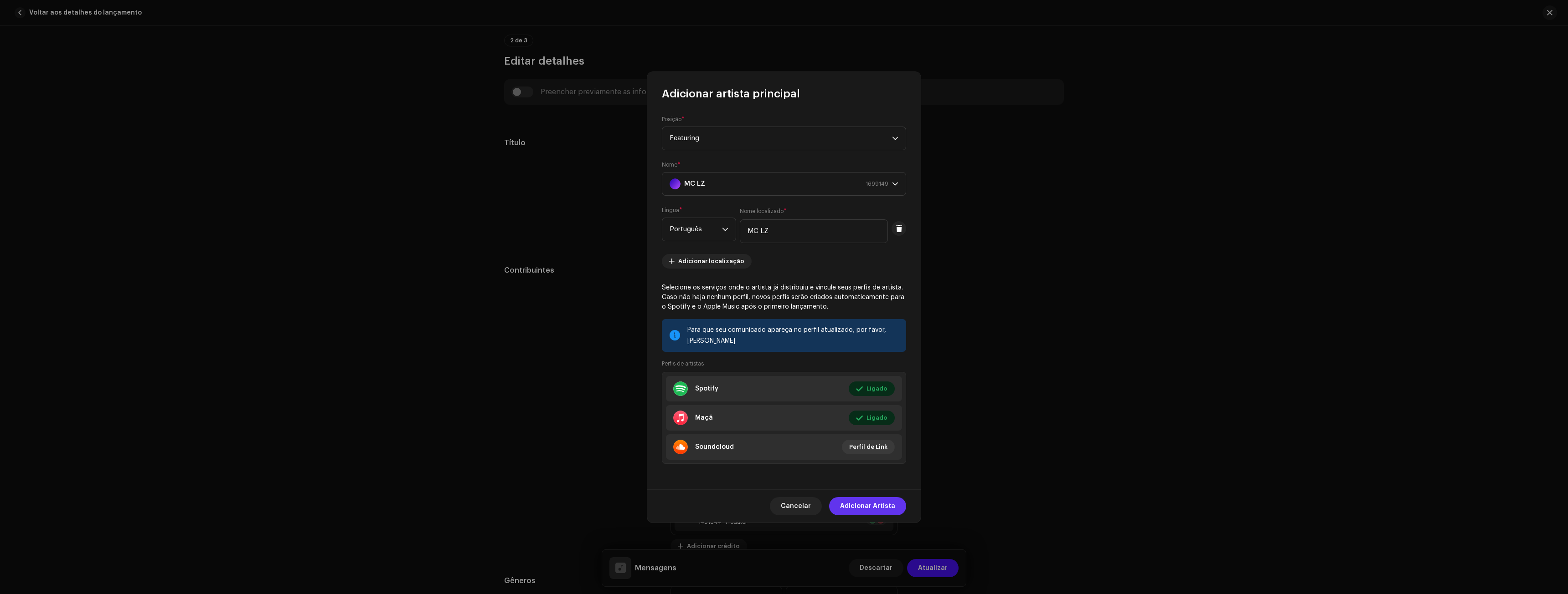
click at [866, 501] on span "Adicionar Artista" at bounding box center [867, 506] width 55 height 18
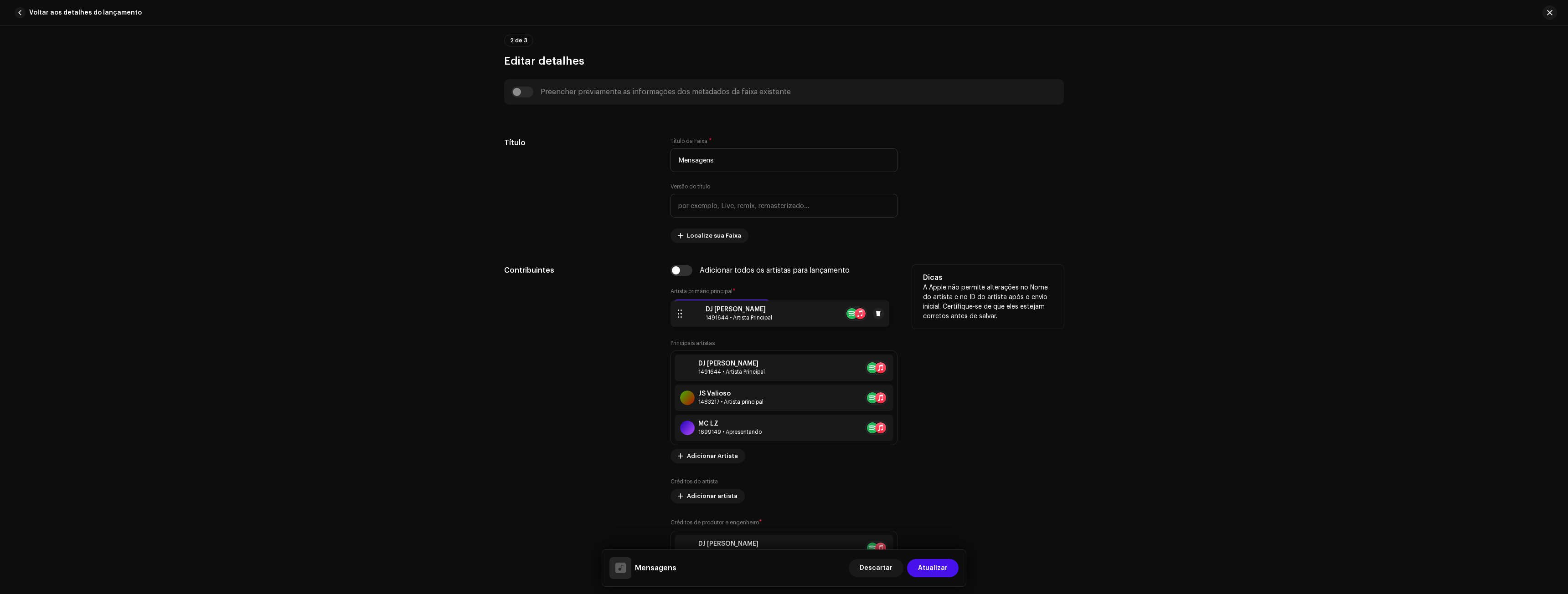
drag, startPoint x: 681, startPoint y: 366, endPoint x: 679, endPoint y: 313, distance: 53.0
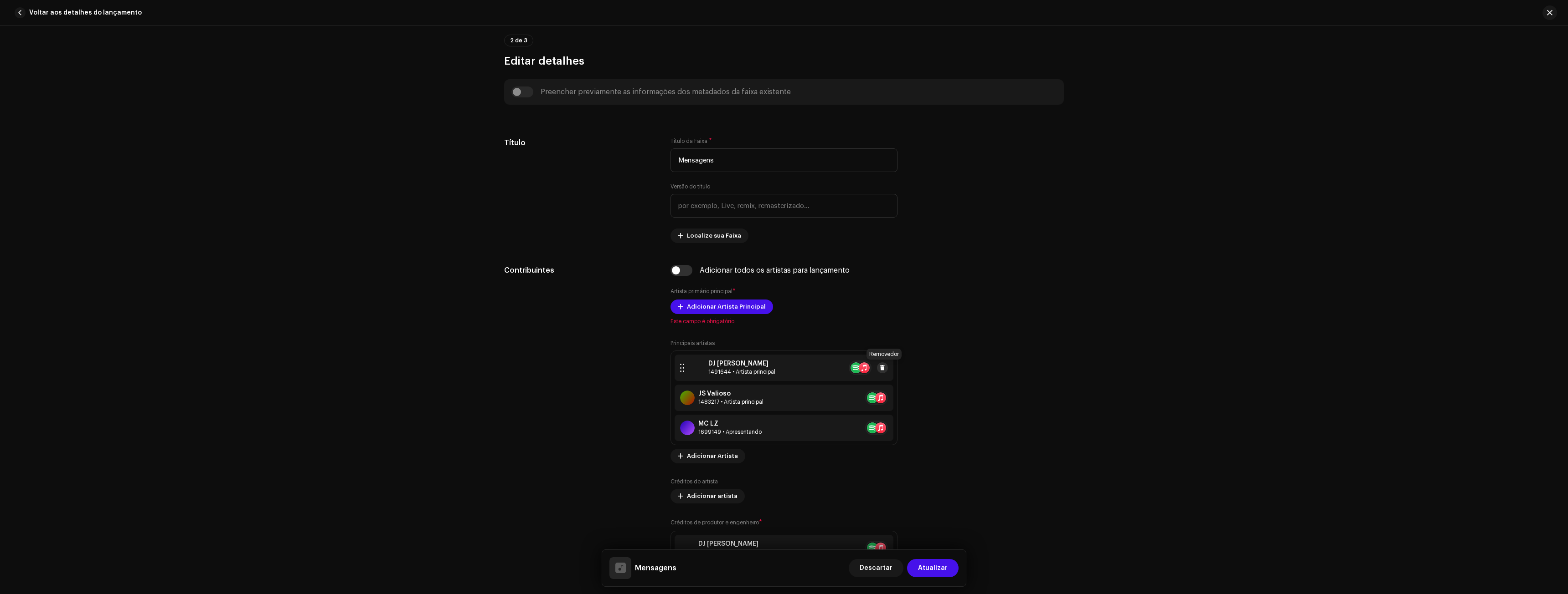
click at [879, 368] on span at bounding box center [882, 368] width 5 height 8
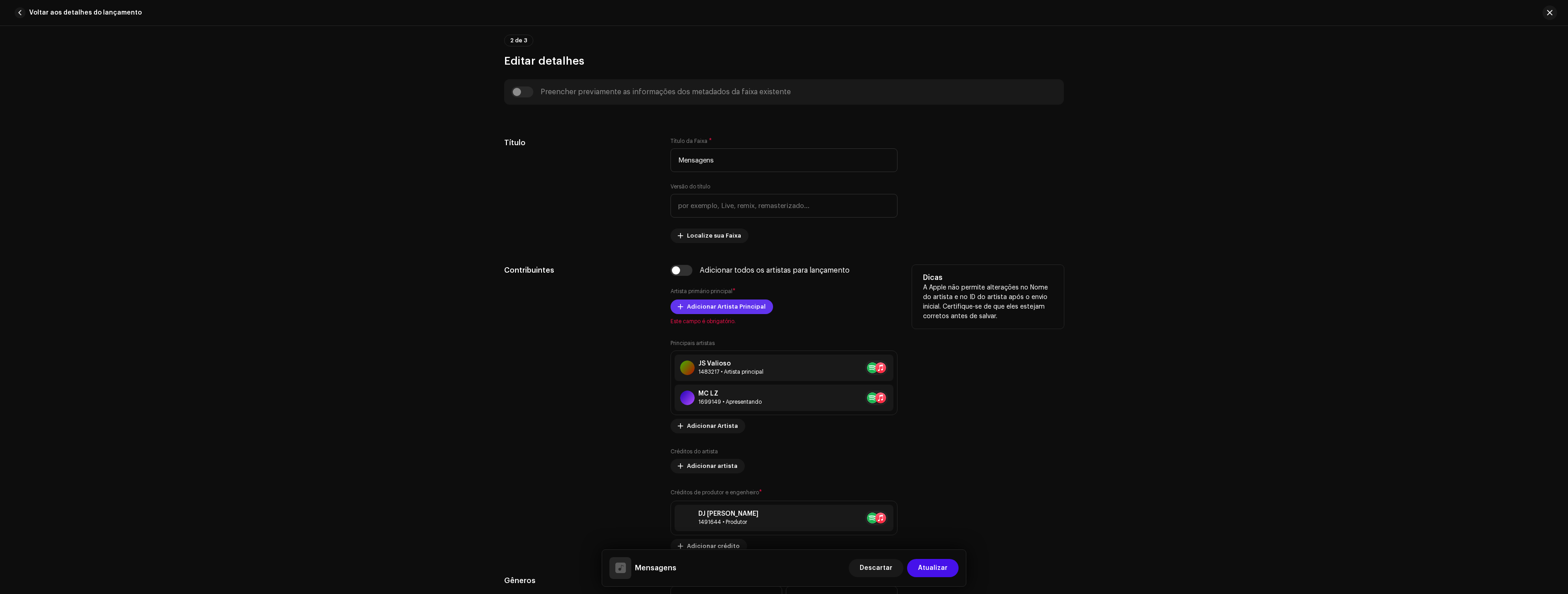
click at [711, 308] on span "Adicionar Artista Principal" at bounding box center [726, 307] width 79 height 18
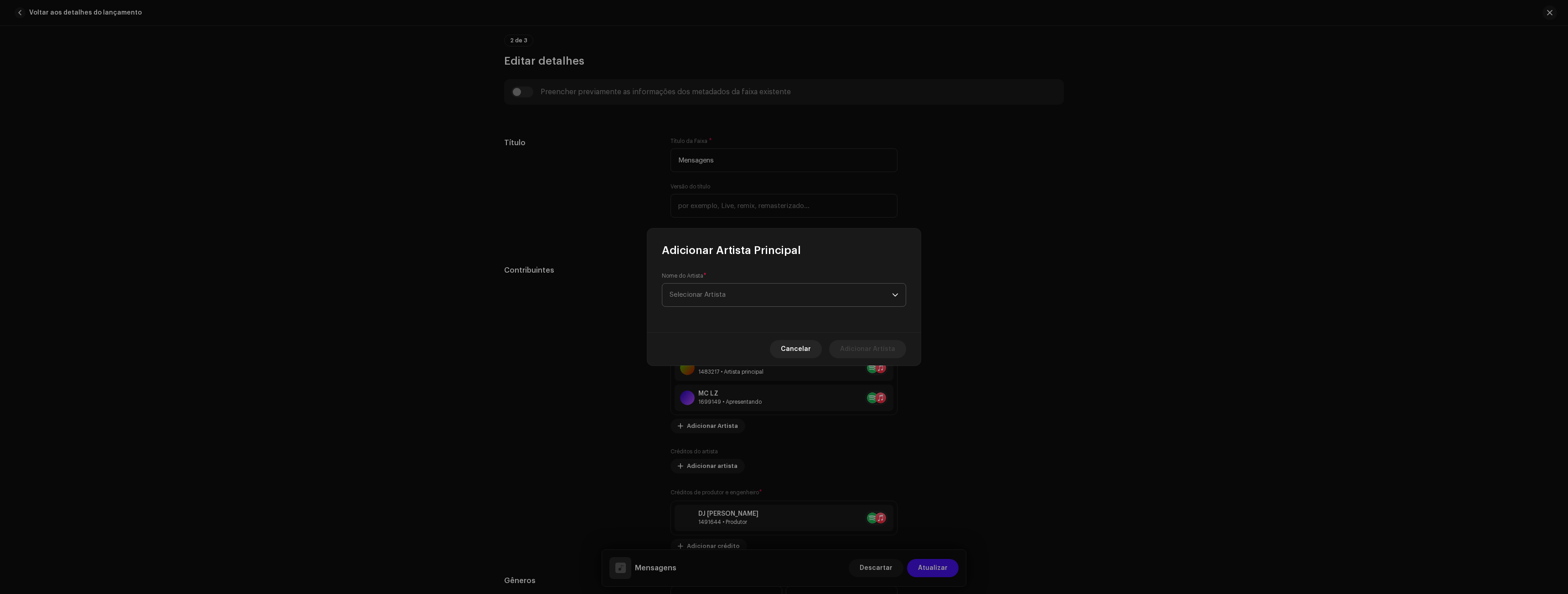
click at [706, 293] on font "Selecionar Artista" at bounding box center [697, 295] width 56 height 7
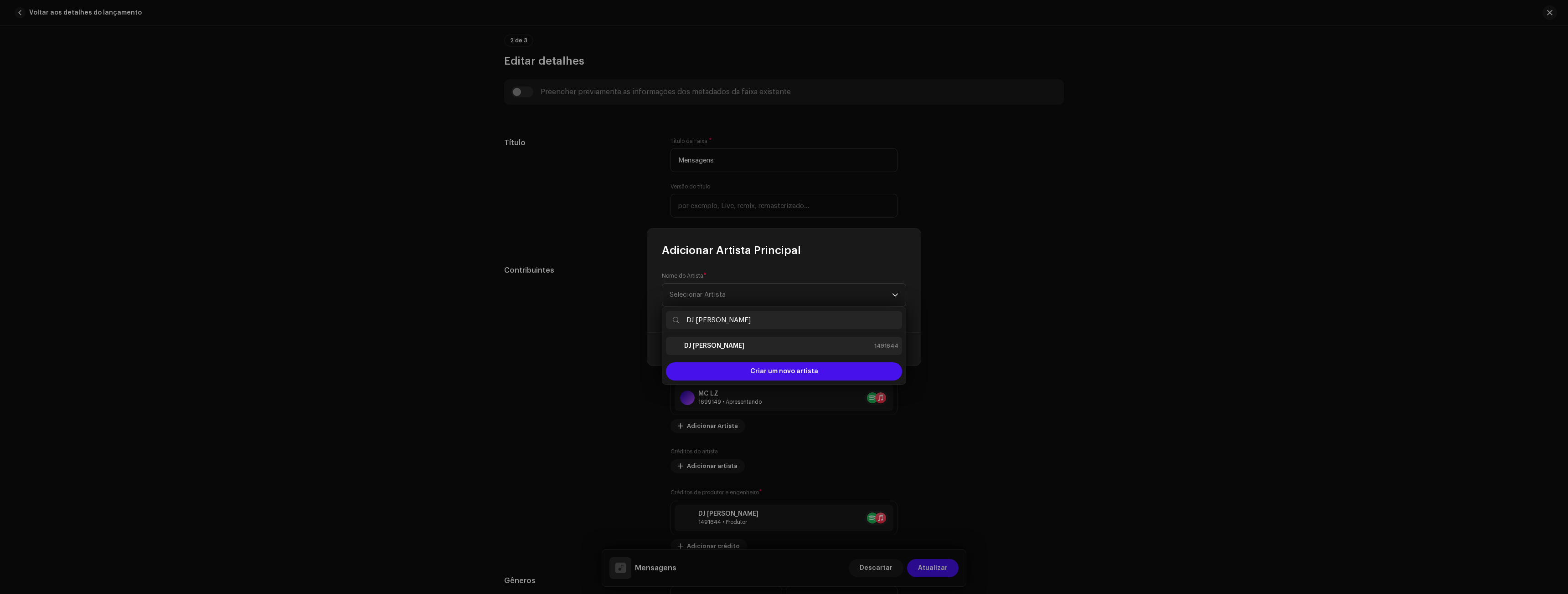
type input "DJ [PERSON_NAME]"
click at [721, 347] on div "DJ [PERSON_NAME] 1491644" at bounding box center [783, 346] width 229 height 11
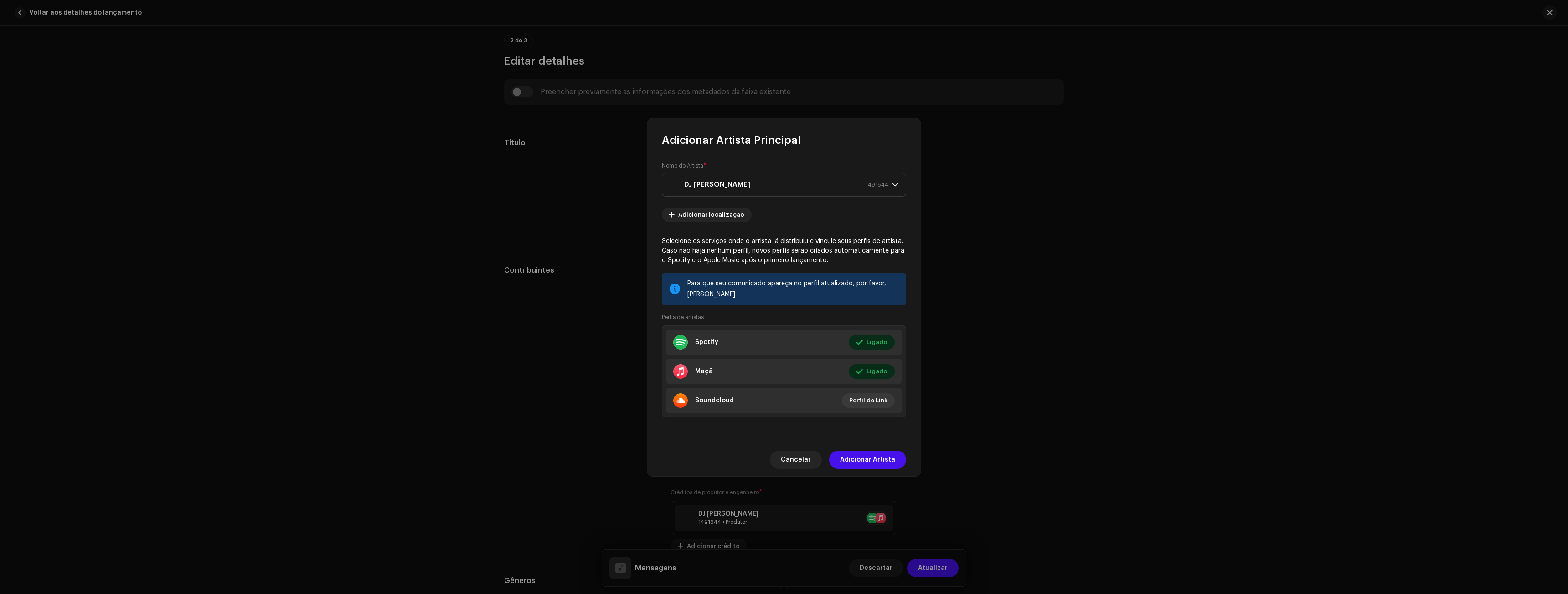
click at [861, 471] on div "Cancelar Adicionar Artista" at bounding box center [784, 460] width 274 height 33
click at [858, 455] on span "Adicionar Artista" at bounding box center [867, 460] width 55 height 18
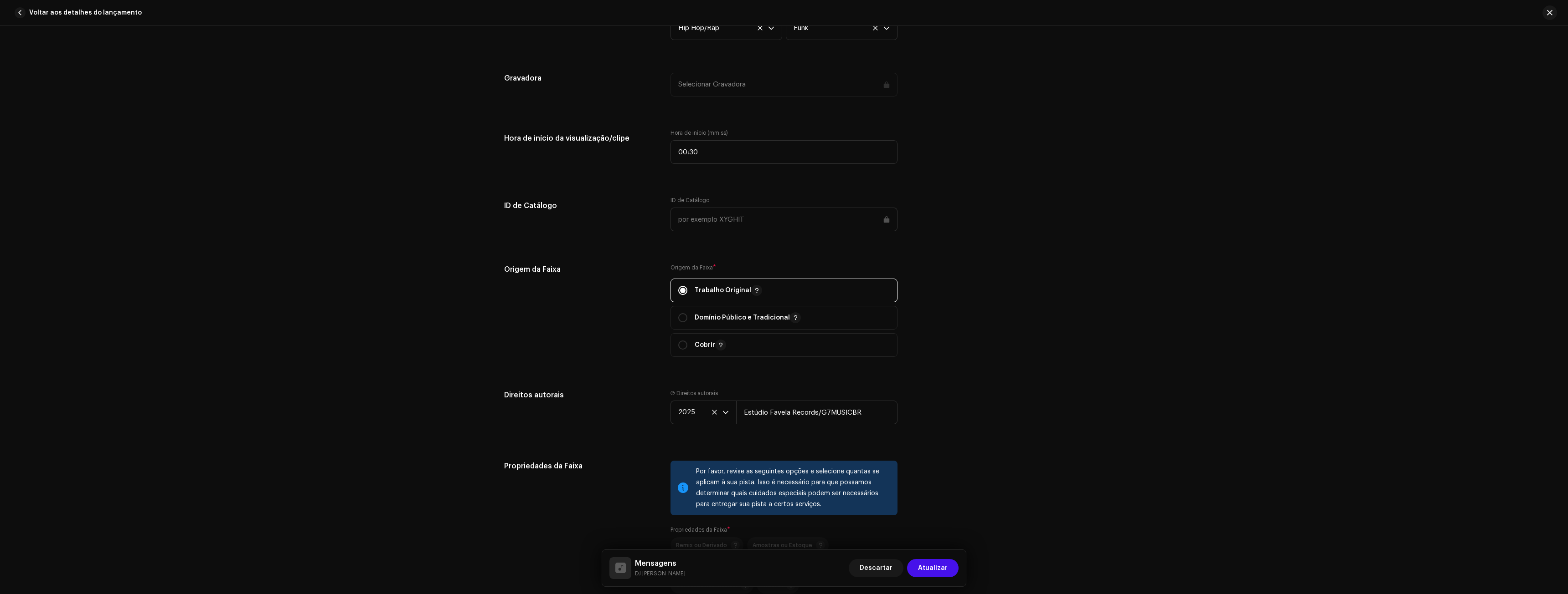
scroll to position [1002, 0]
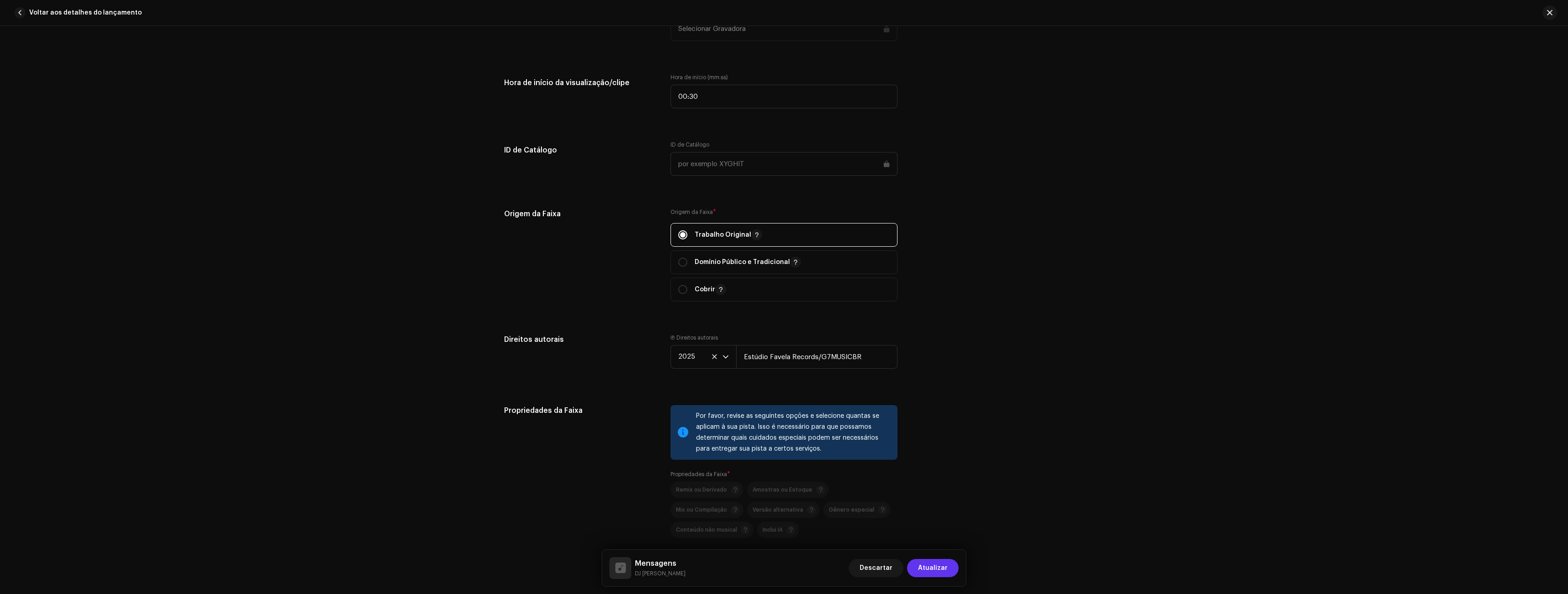
click at [942, 569] on font "Atualizar" at bounding box center [933, 569] width 30 height 7
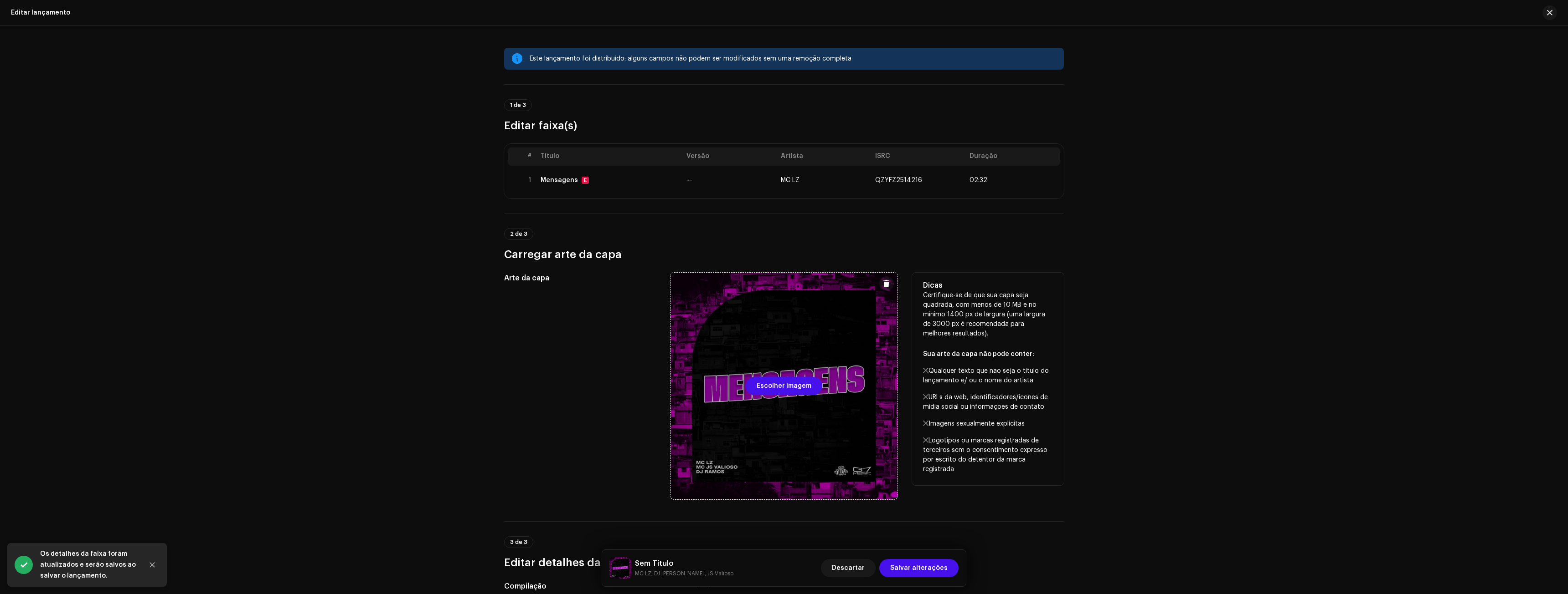
click at [748, 428] on div at bounding box center [783, 386] width 227 height 227
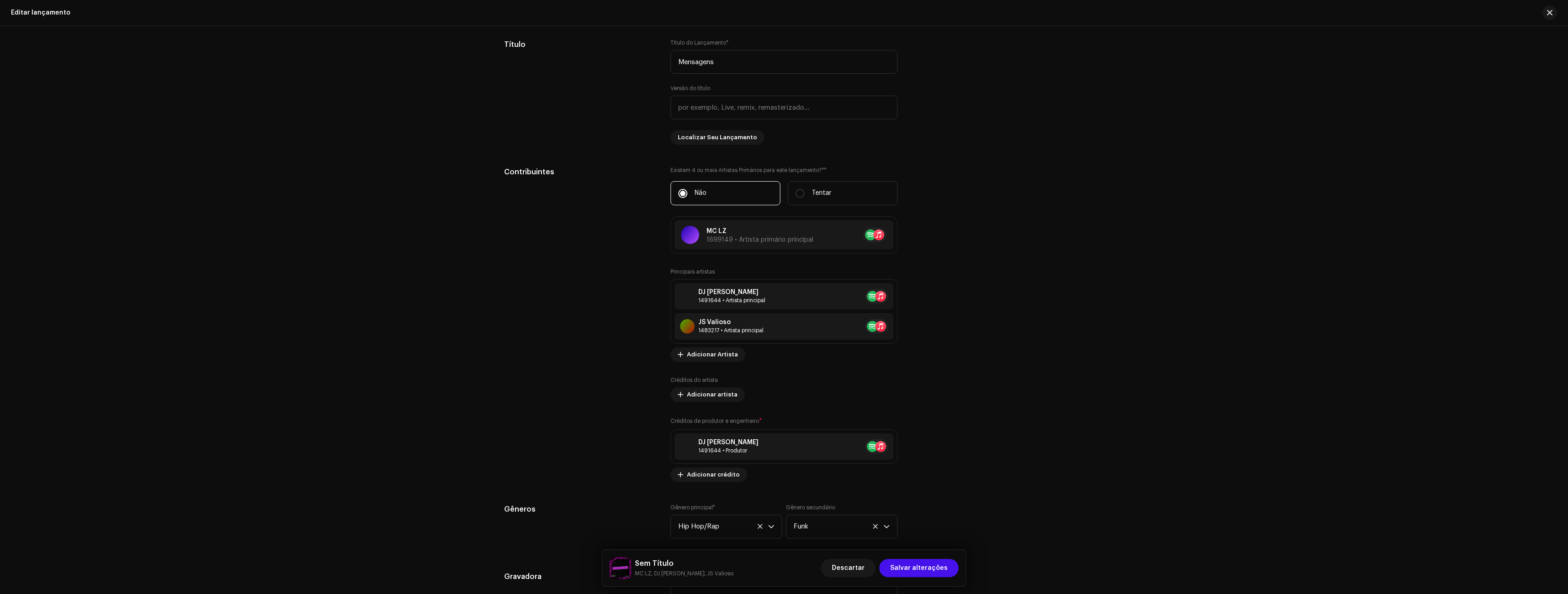
scroll to position [683, 0]
click at [876, 230] on button at bounding box center [881, 232] width 11 height 11
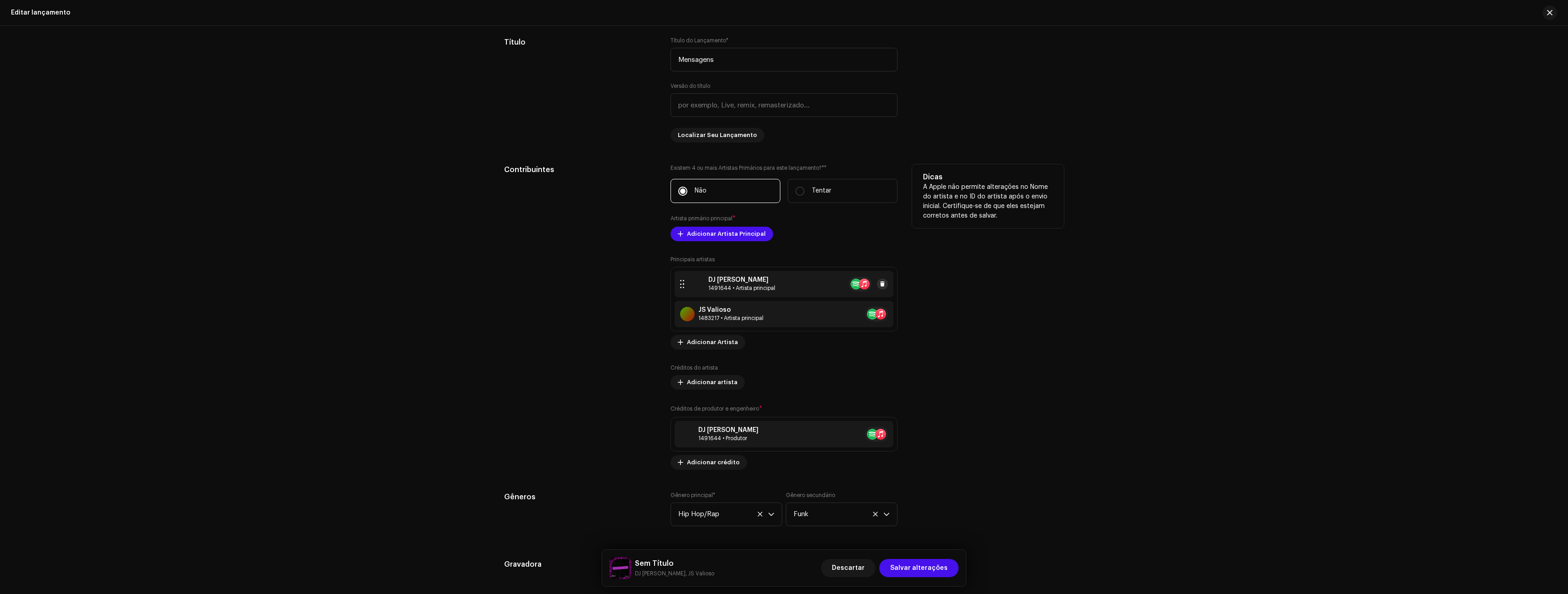
click at [887, 282] on div "DJ [PERSON_NAME] 1491644 • Artista principal" at bounding box center [783, 284] width 219 height 26
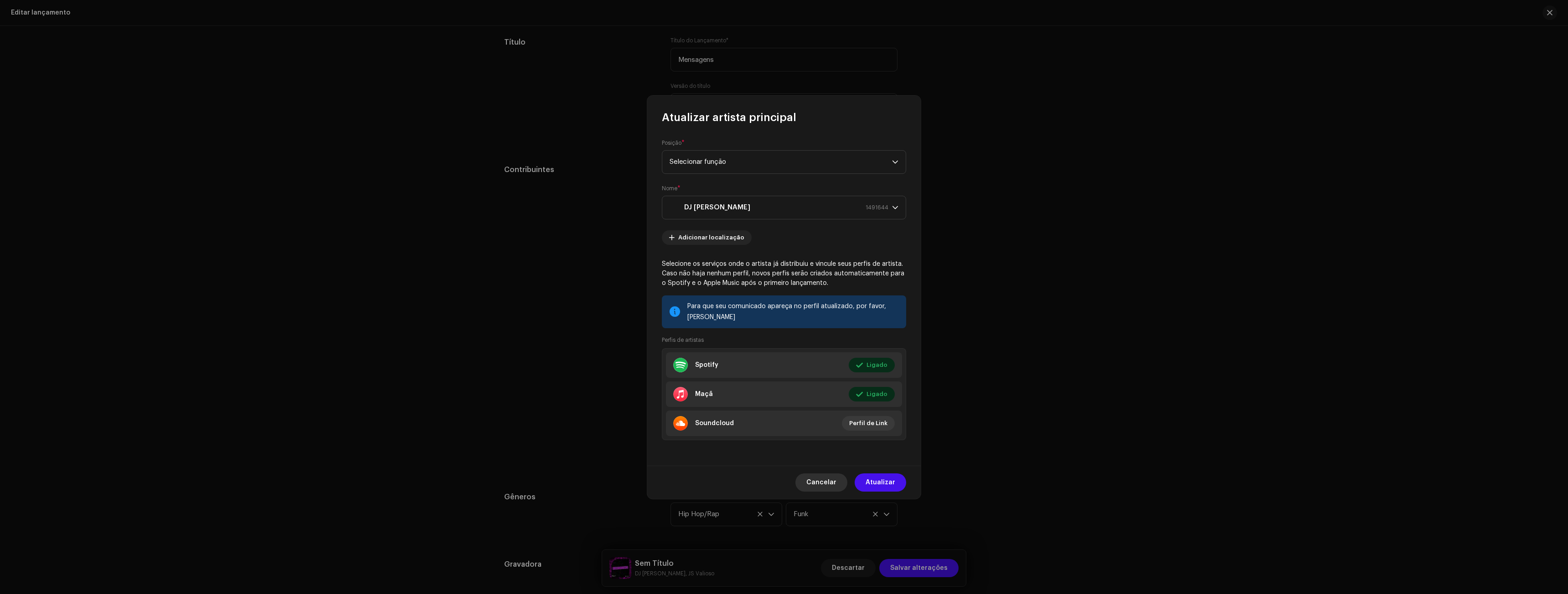
drag, startPoint x: 820, startPoint y: 486, endPoint x: 823, endPoint y: 479, distance: 7.6
click at [820, 486] on span "Cancelar" at bounding box center [821, 482] width 30 height 18
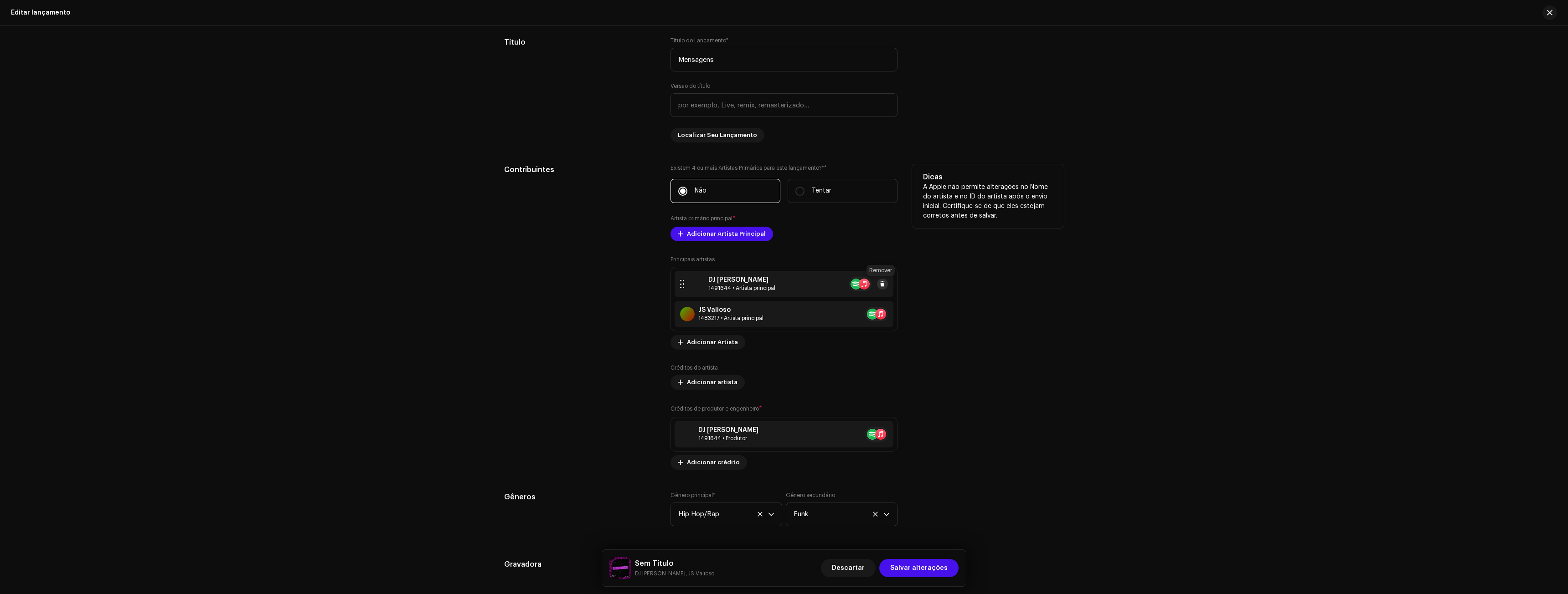
click at [881, 286] on span at bounding box center [882, 284] width 5 height 8
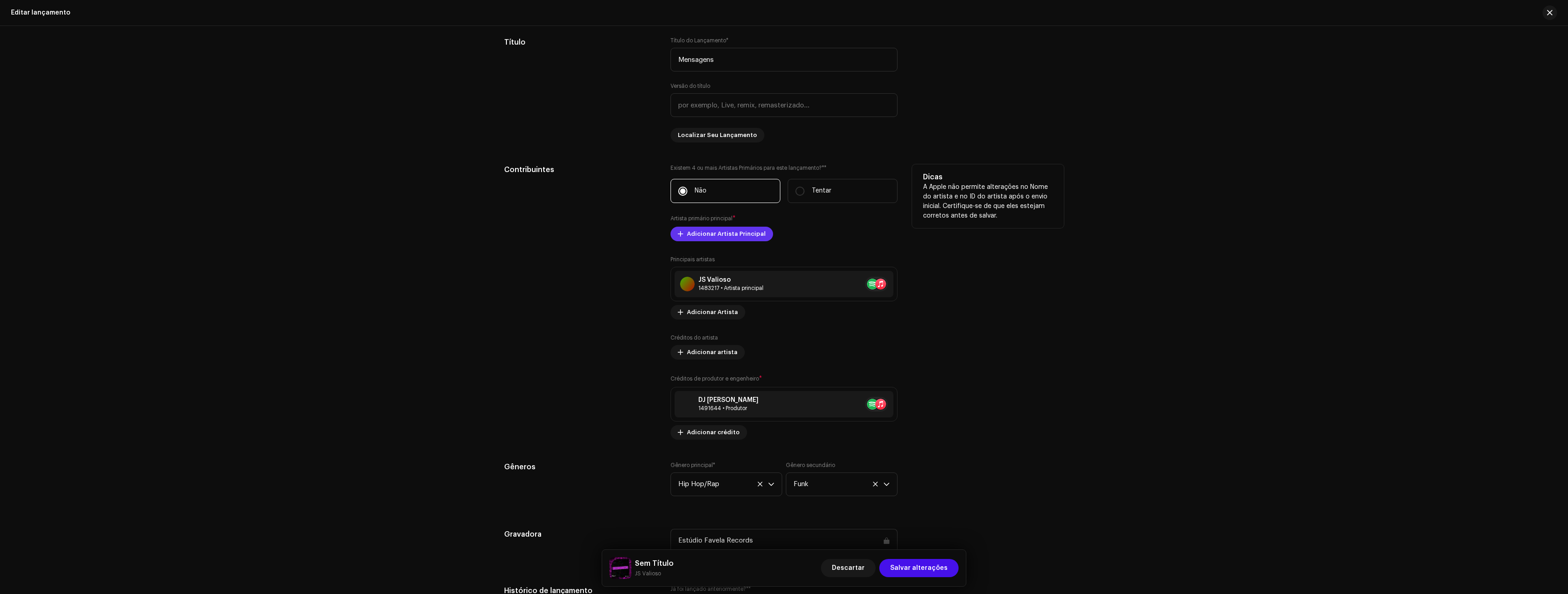
click at [726, 229] on span "Adicionar Artista Principal" at bounding box center [726, 234] width 79 height 18
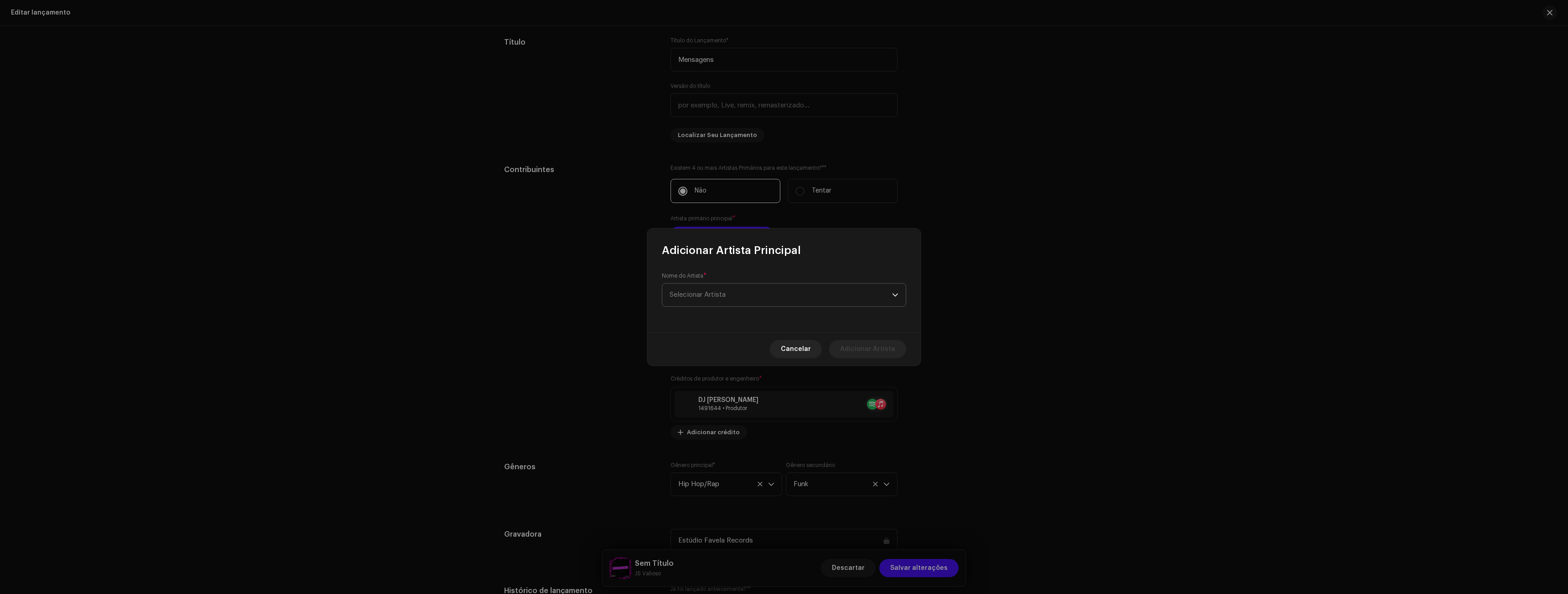
click at [723, 299] on span "Selecionar Artista" at bounding box center [781, 295] width 223 height 23
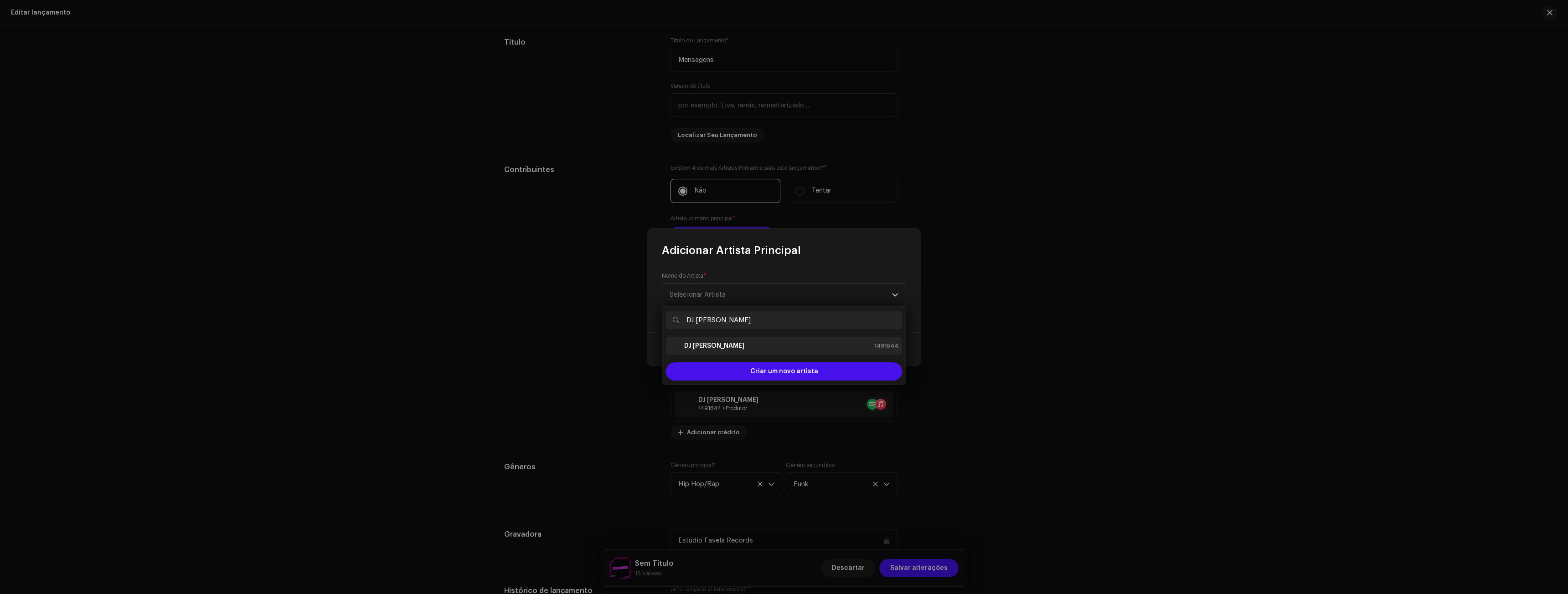
type input "DJ [PERSON_NAME]"
click at [712, 346] on strong "DJ [PERSON_NAME]" at bounding box center [714, 346] width 60 height 9
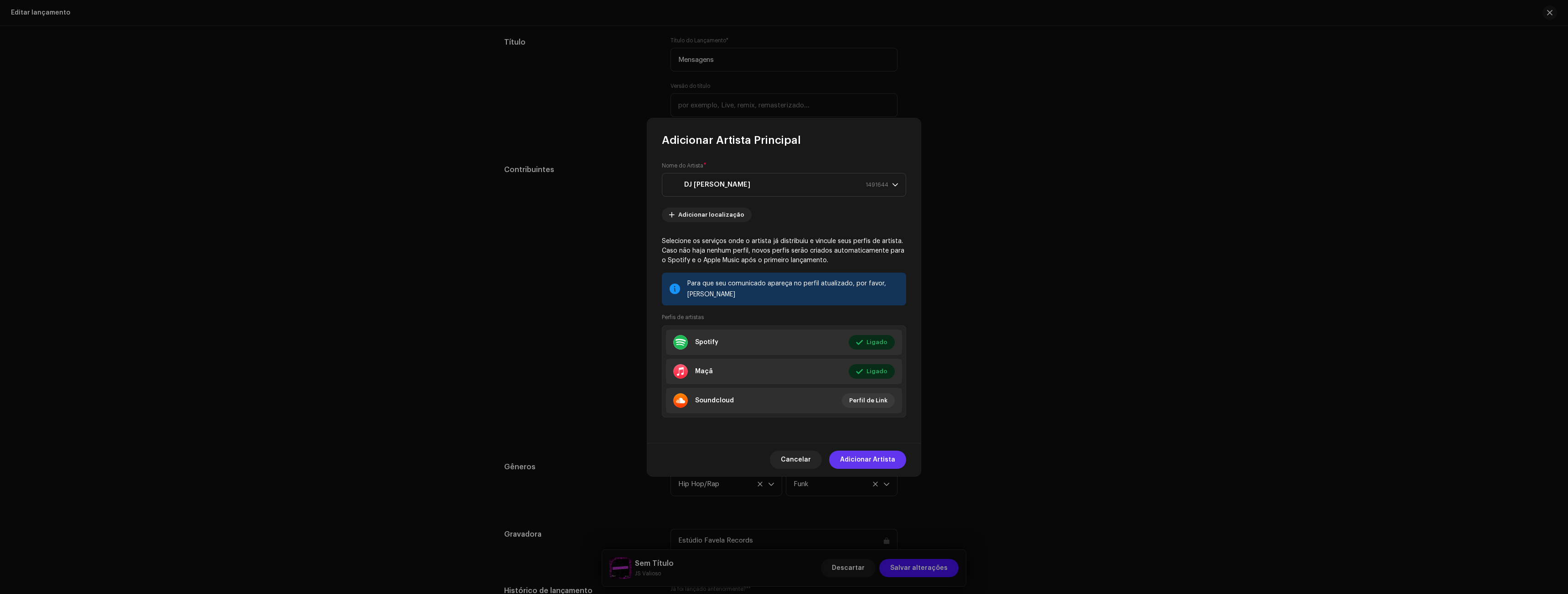
click at [877, 457] on font "Adicionar Artista" at bounding box center [867, 461] width 55 height 7
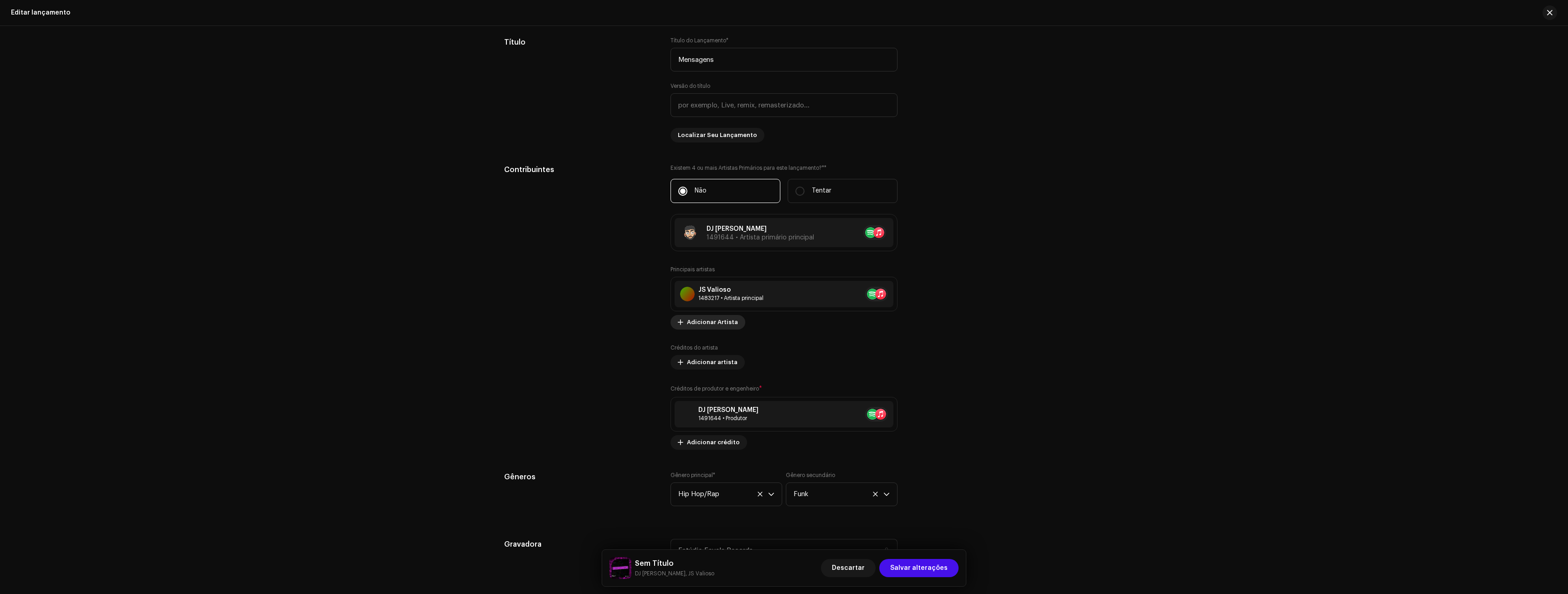
click at [706, 325] on font "Adicionar Artista" at bounding box center [713, 322] width 51 height 6
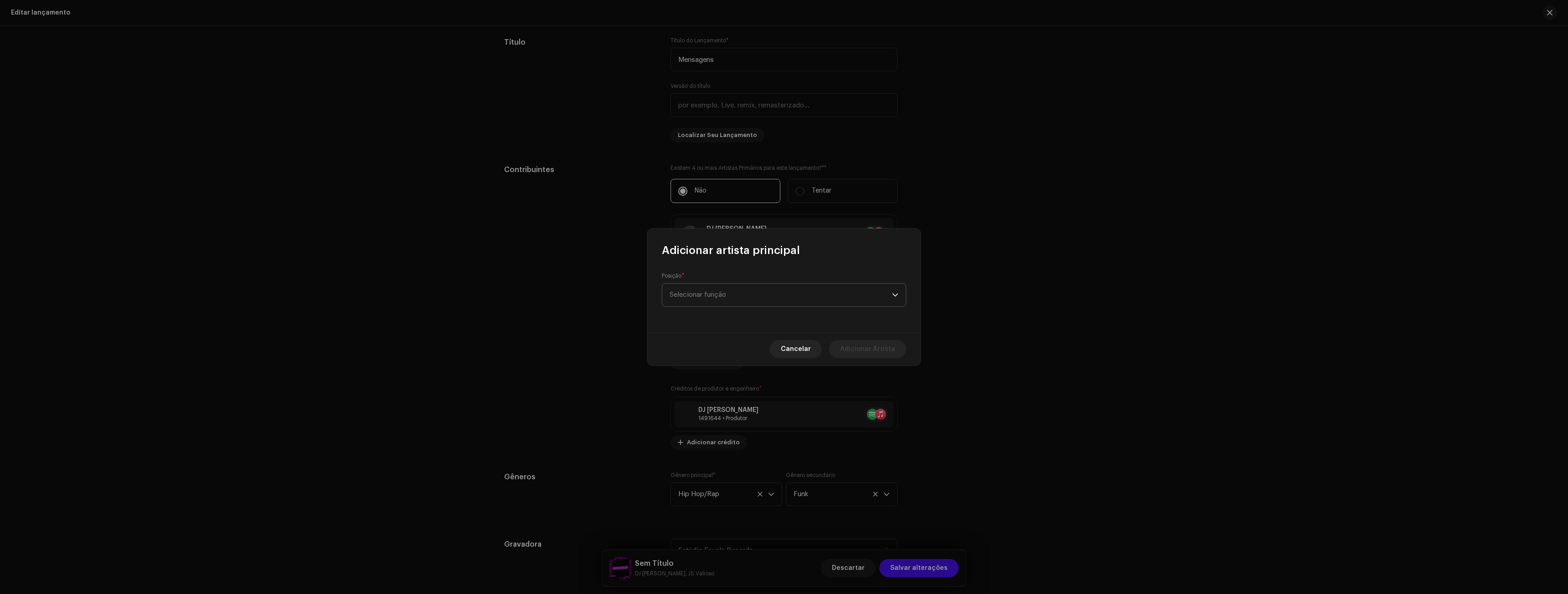
click at [708, 294] on font "Selecionar função" at bounding box center [697, 295] width 56 height 7
click at [697, 342] on span "Artista principal" at bounding box center [696, 338] width 53 height 9
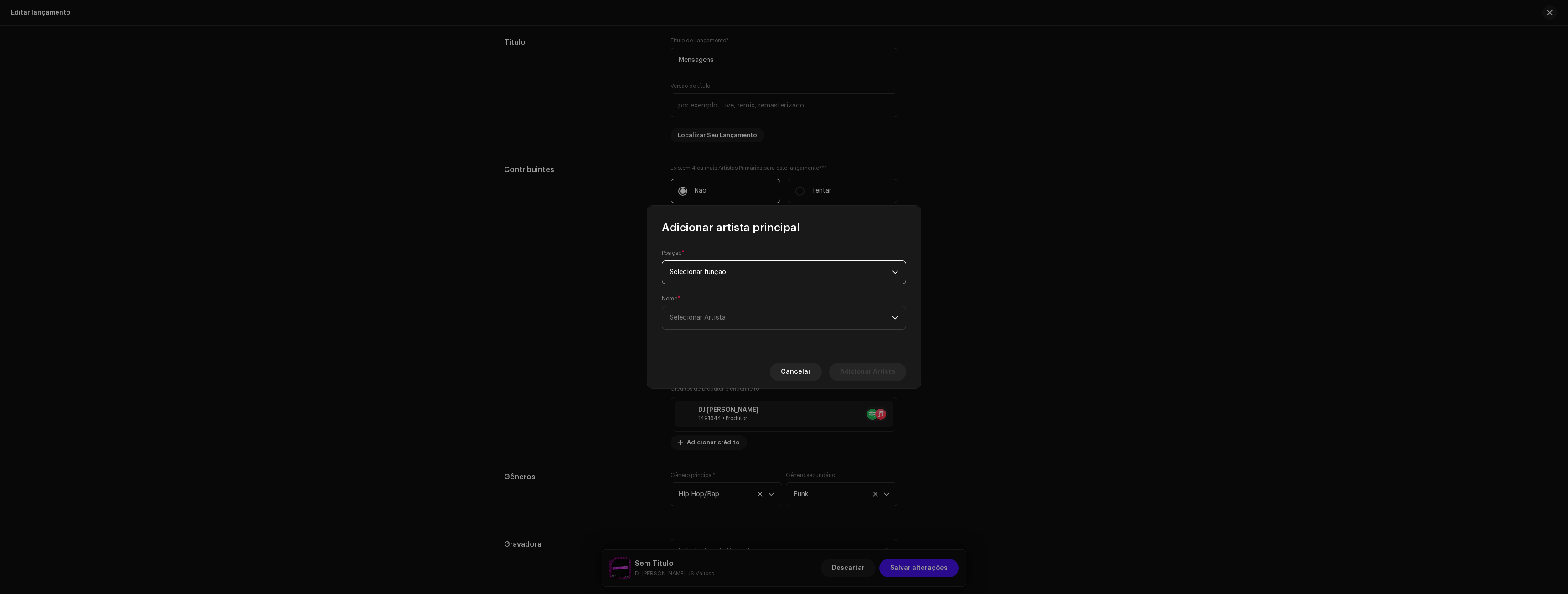
click at [716, 287] on form "Posição * Selecionar função Nome * Selecionar Artista" at bounding box center [783, 290] width 244 height 80
click at [719, 272] on font "Selecionar função" at bounding box center [697, 272] width 56 height 7
click at [707, 292] on li "Apresentando" at bounding box center [784, 297] width 236 height 18
click at [711, 320] on font "Selecionar Artista" at bounding box center [697, 318] width 56 height 7
type input "LZ"
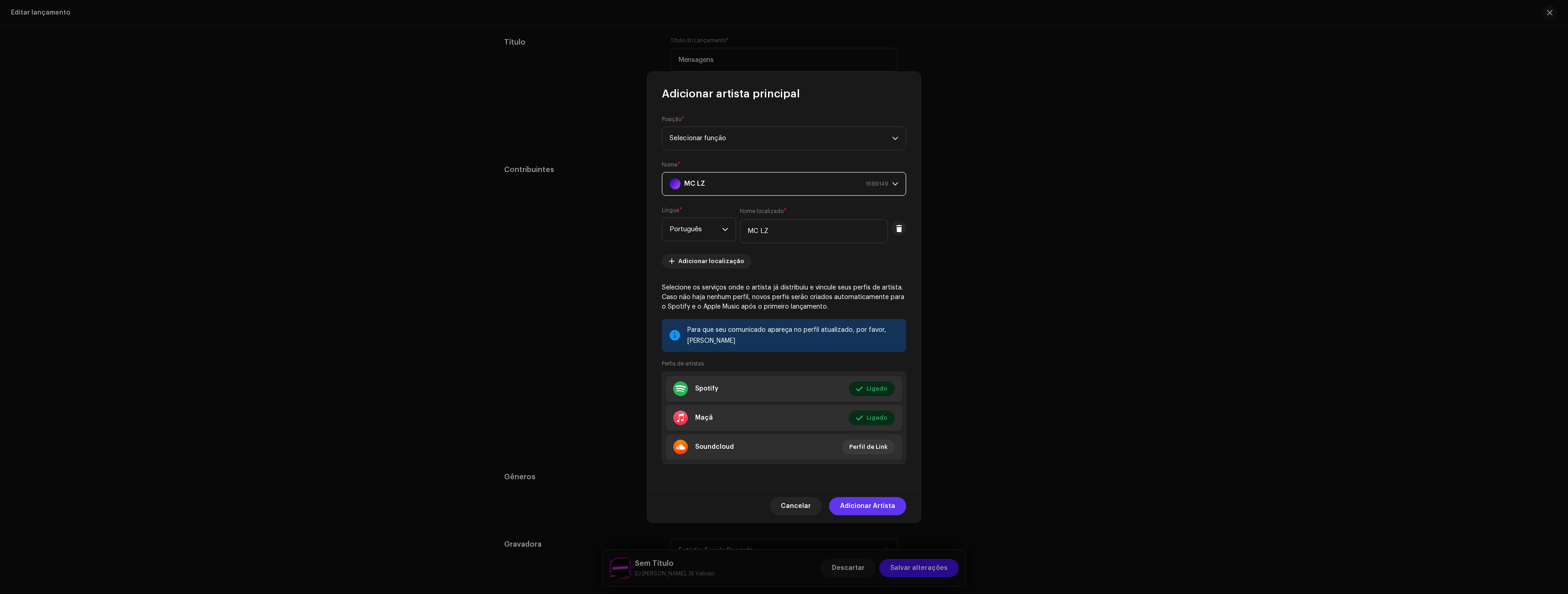
click at [870, 508] on font "Adicionar Artista" at bounding box center [867, 506] width 55 height 7
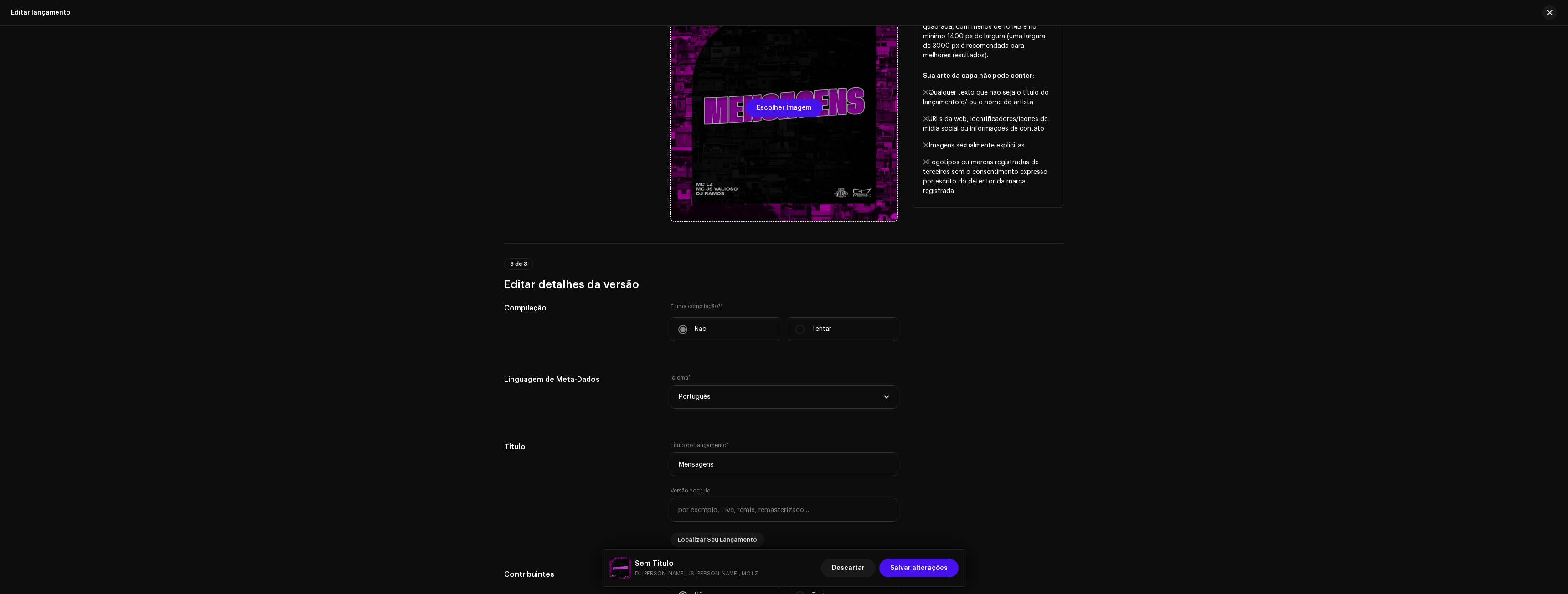
scroll to position [228, 0]
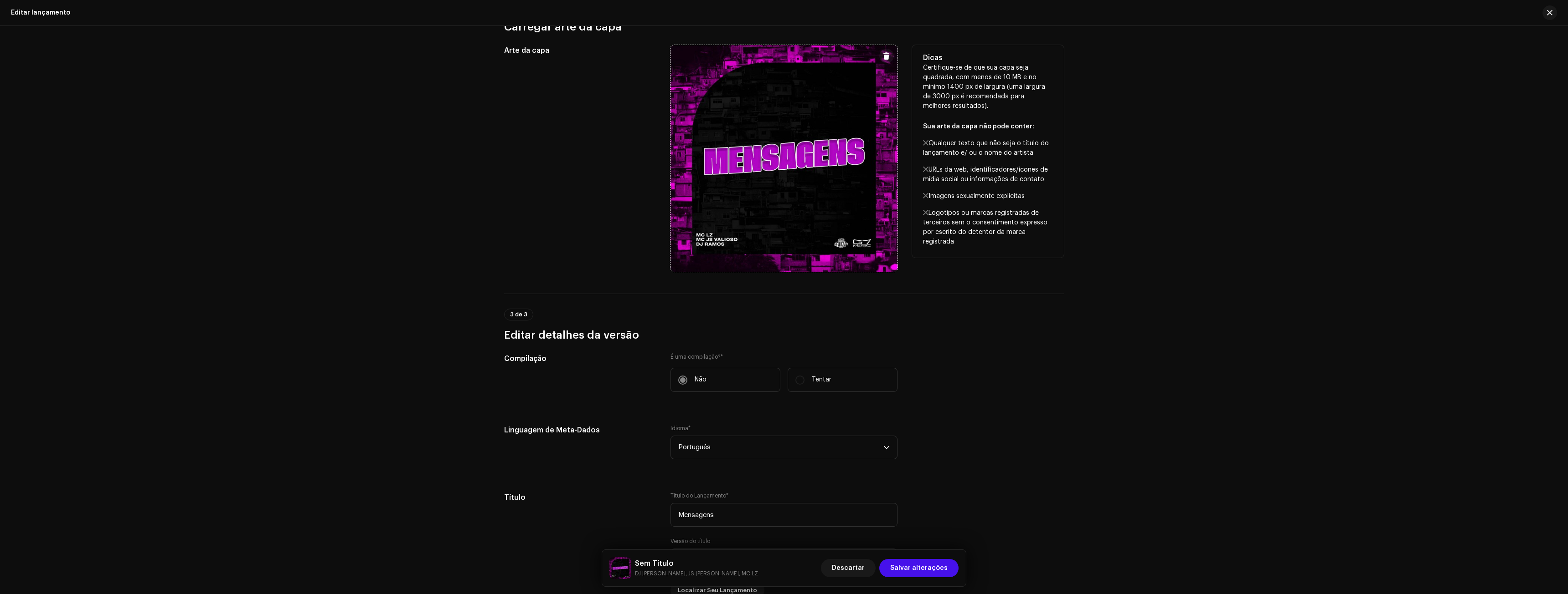
click at [884, 54] on span at bounding box center [886, 56] width 7 height 8
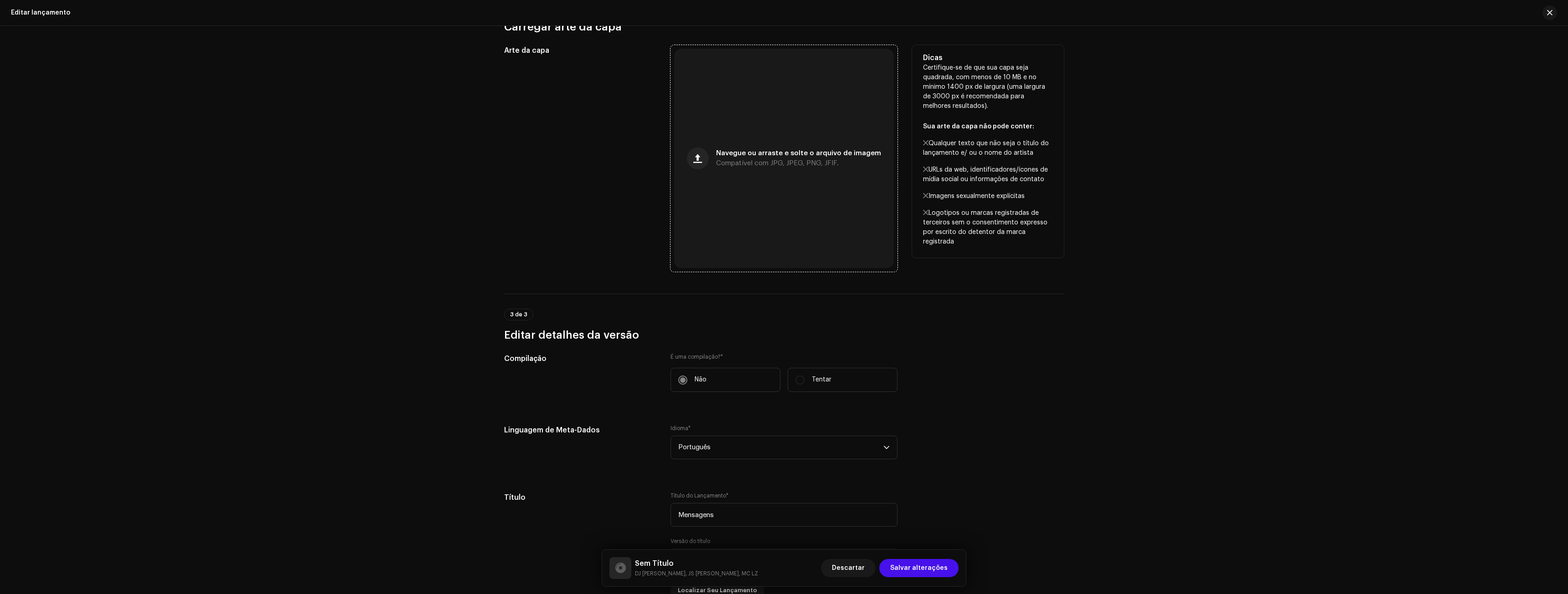
click at [758, 135] on div "Navegue ou arraste e solte o arquivo de imagem Compatível com JPG, JPEG, PNG, J…" at bounding box center [784, 158] width 219 height 219
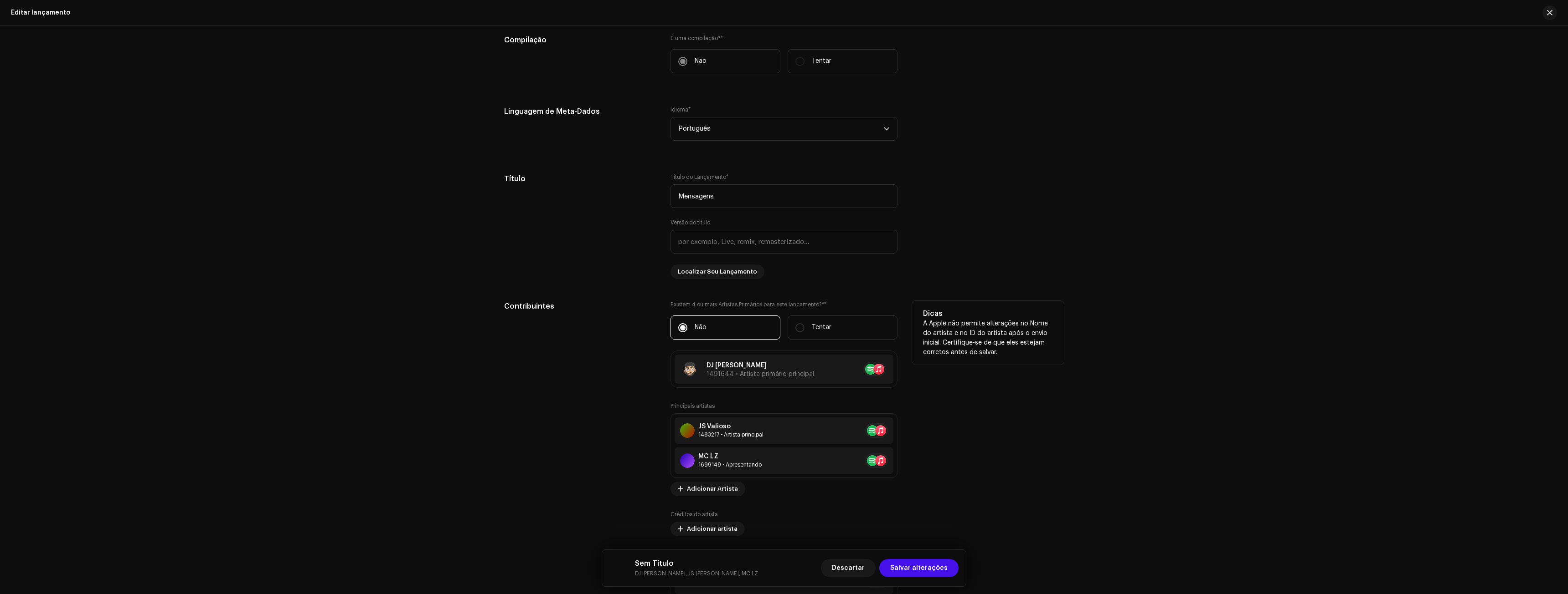
scroll to position [729, 0]
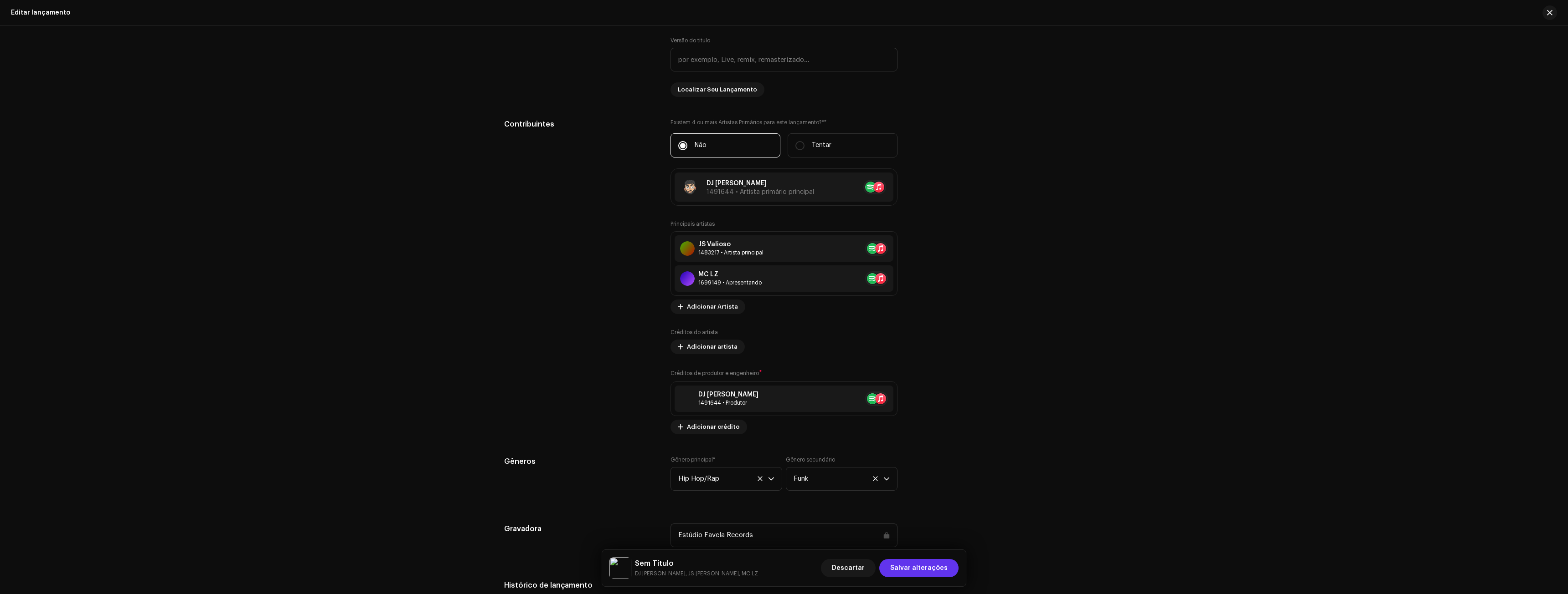
click at [917, 569] on font "Salvar alterações" at bounding box center [919, 569] width 58 height 7
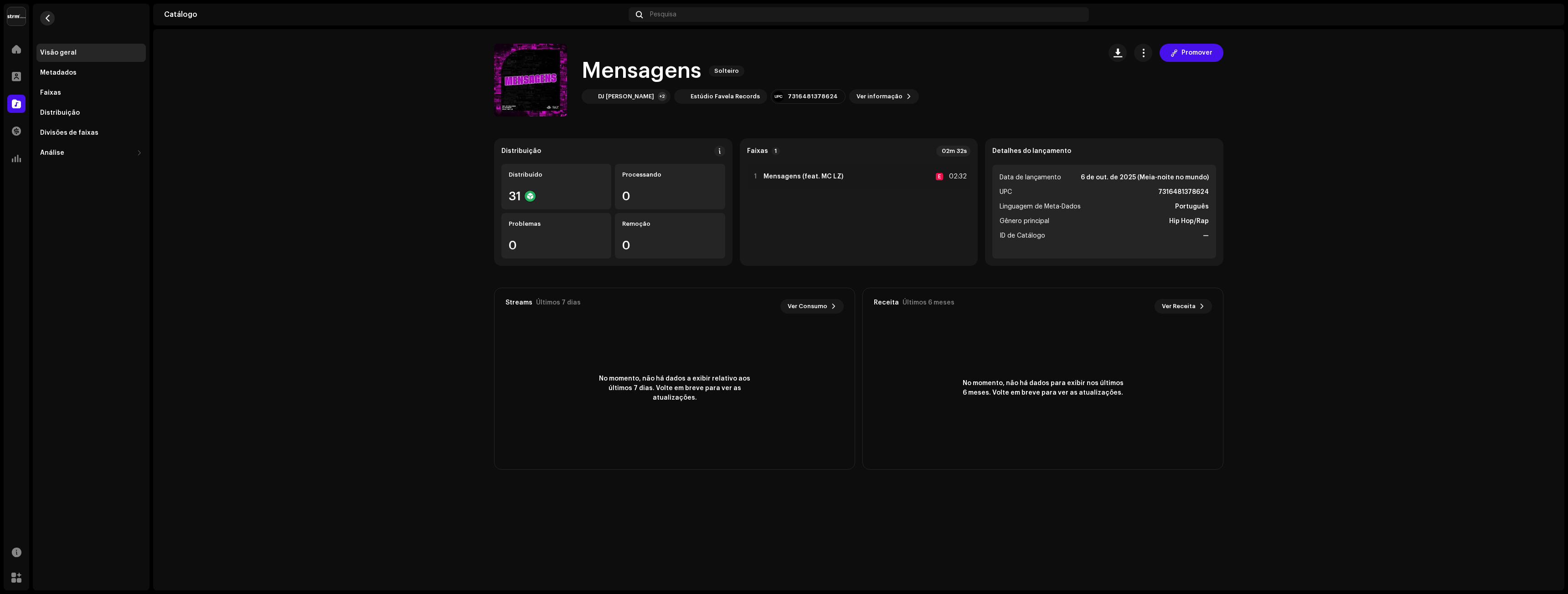
click at [46, 17] on span "button" at bounding box center [48, 18] width 7 height 8
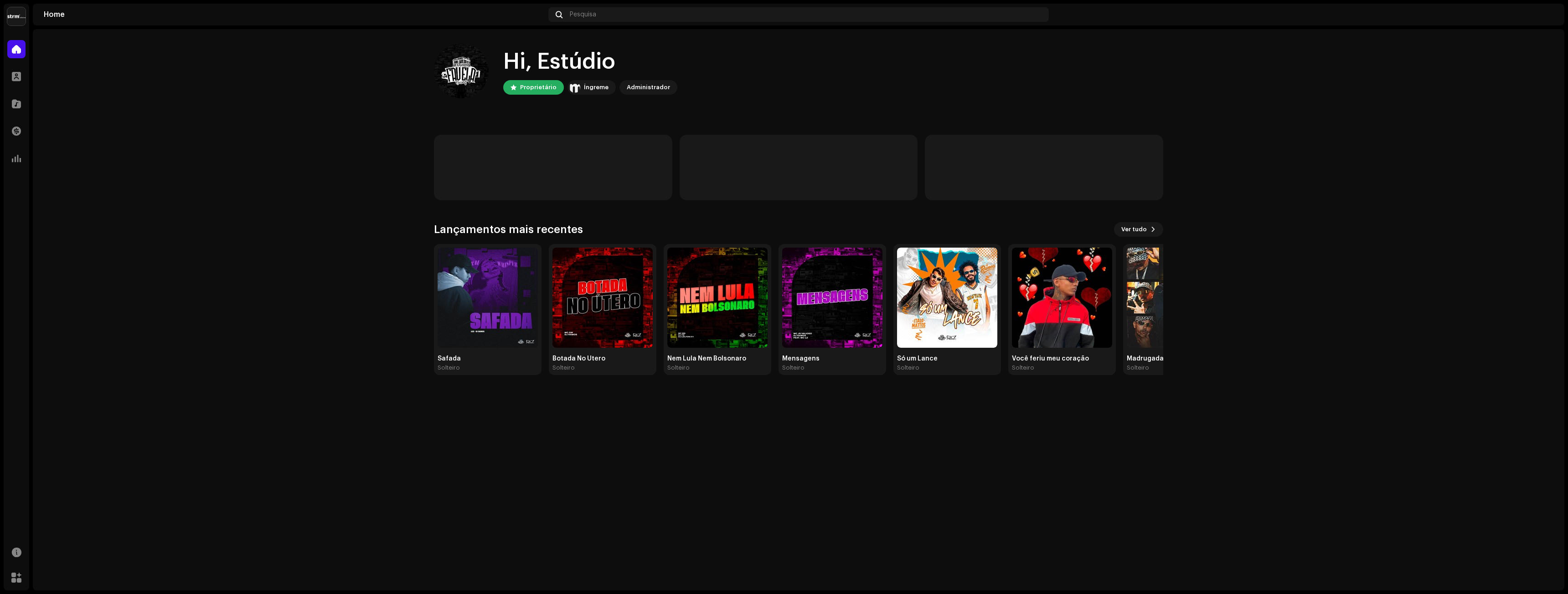
click at [660, 88] on font "Administrador" at bounding box center [648, 87] width 43 height 6
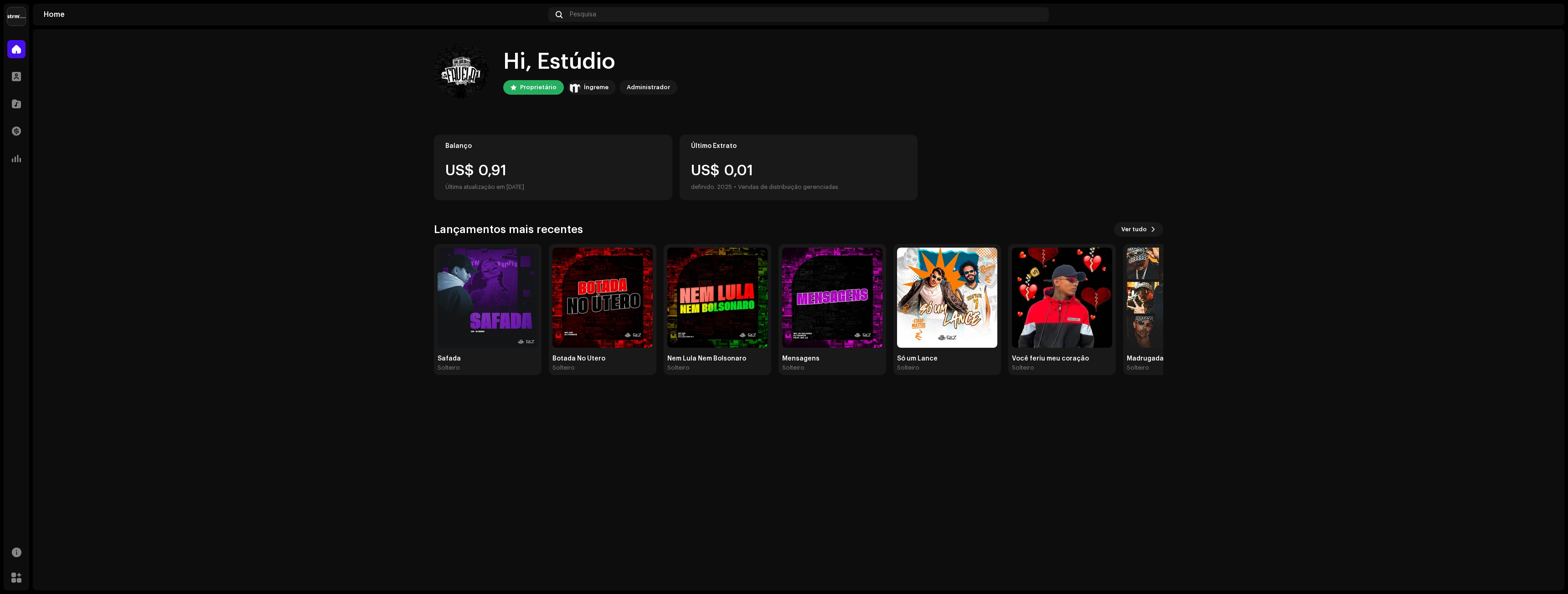
click at [597, 88] on font "Íngreme" at bounding box center [596, 87] width 25 height 6
click at [18, 580] on span at bounding box center [16, 578] width 10 height 8
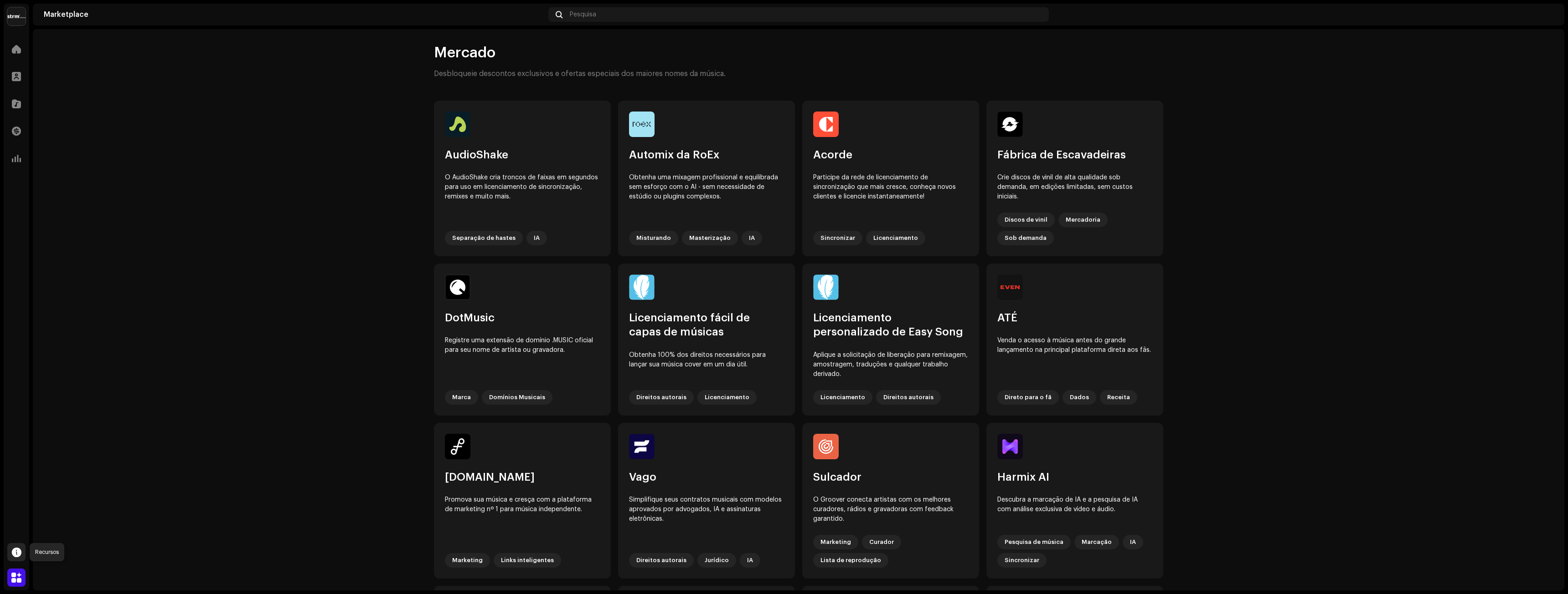
click at [20, 555] on span at bounding box center [16, 552] width 9 height 8
click at [63, 555] on div "Central de Ajuda" at bounding box center [68, 555] width 54 height 8
